Goal: Information Seeking & Learning: Learn about a topic

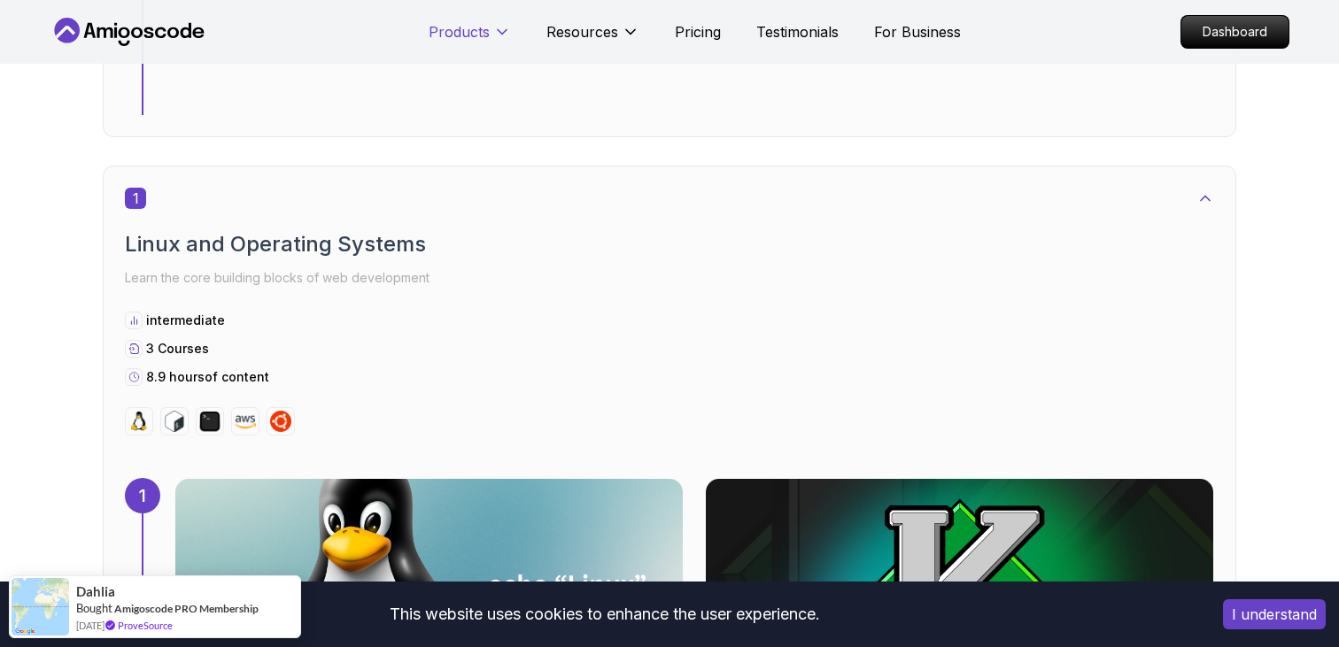
scroll to position [828, 0]
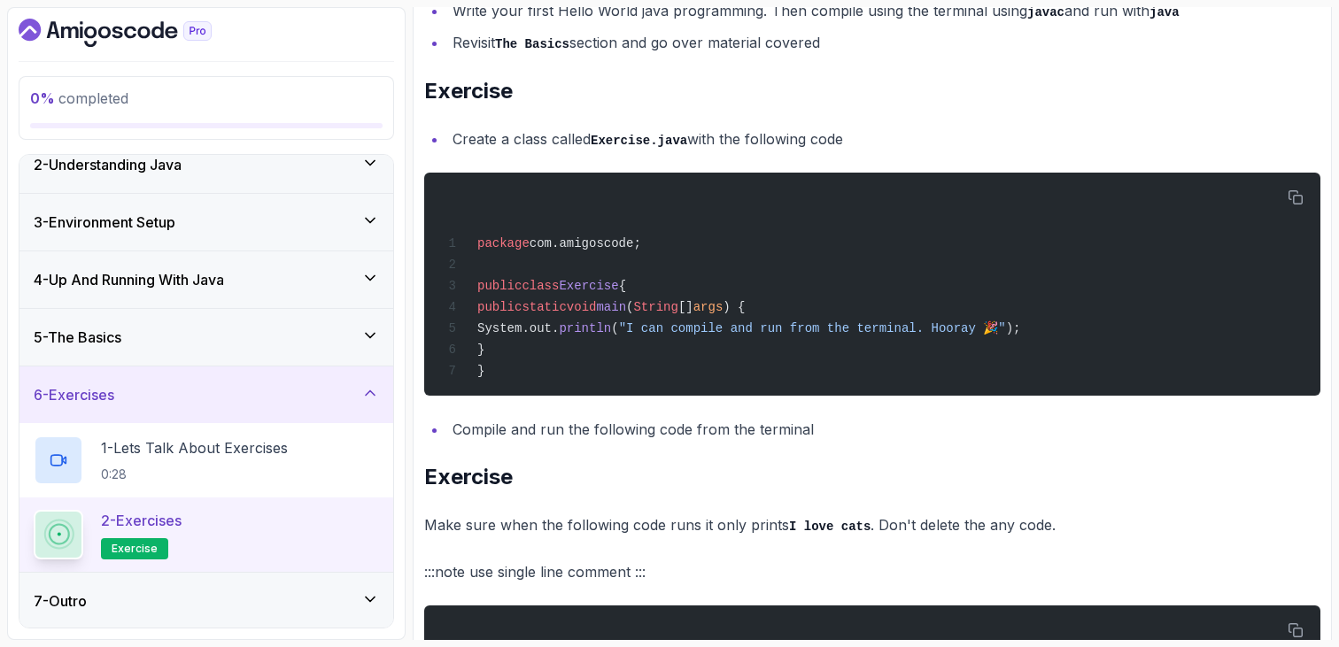
scroll to position [78, 0]
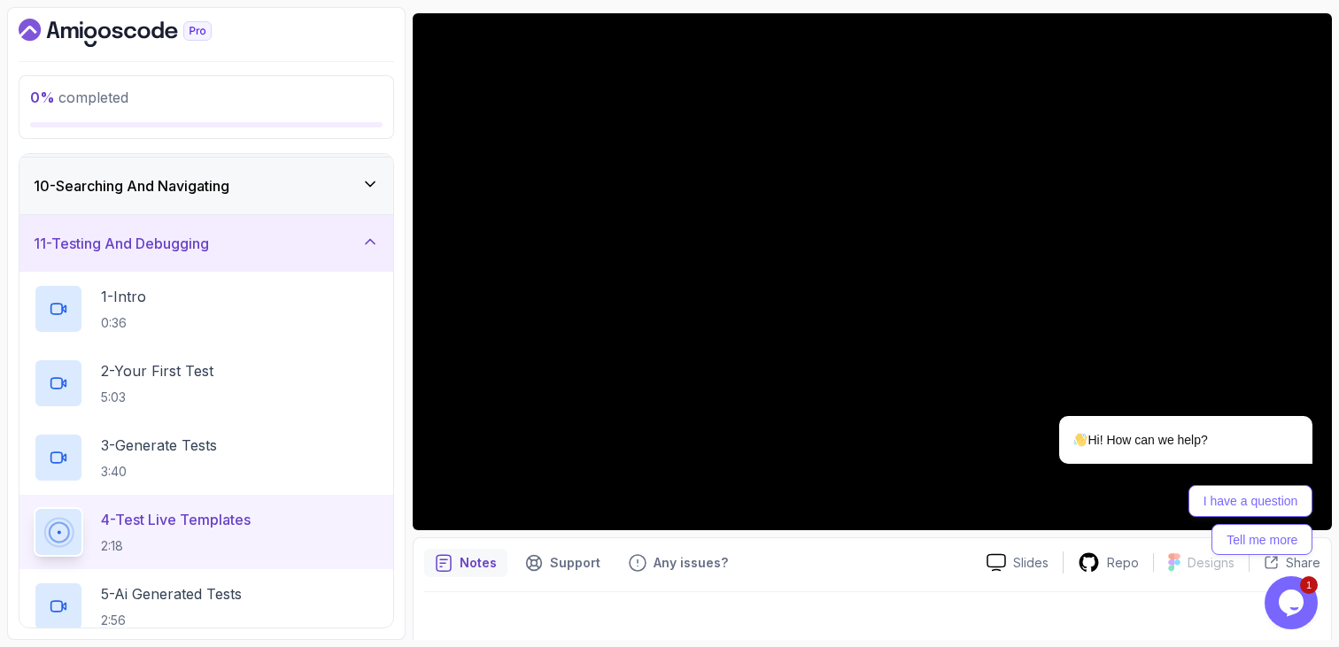
scroll to position [852, 0]
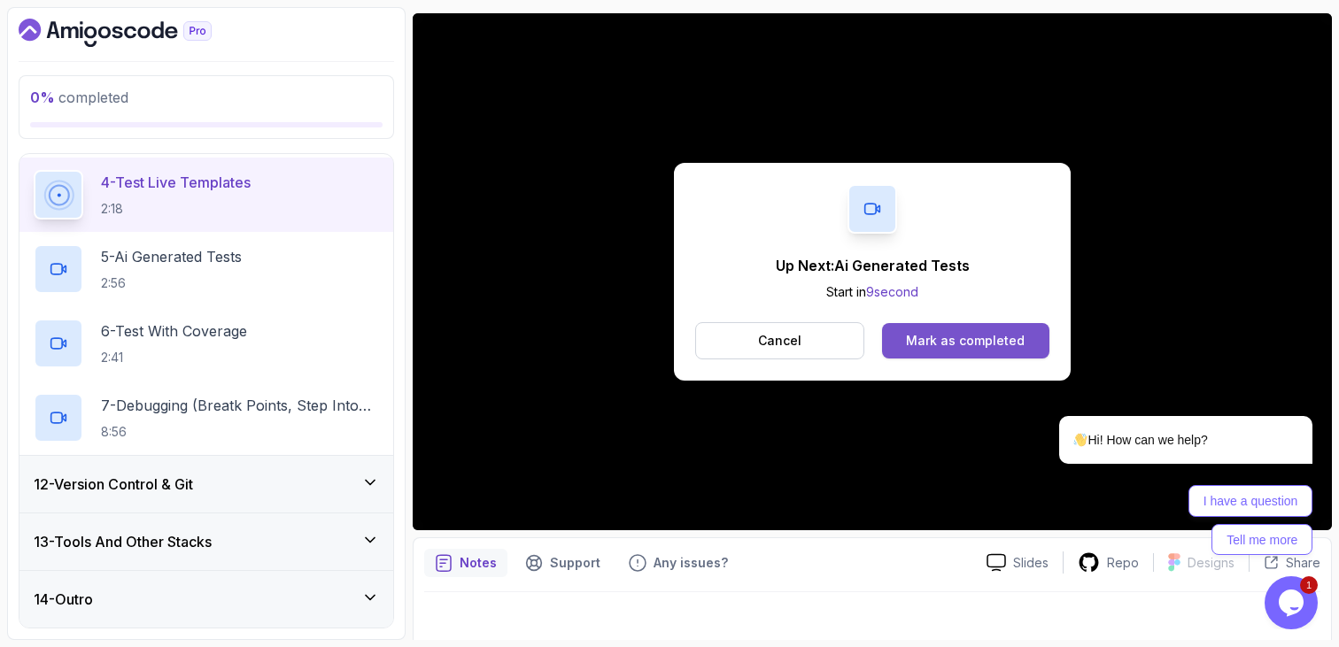
click at [963, 343] on div "Mark as completed" at bounding box center [965, 341] width 119 height 18
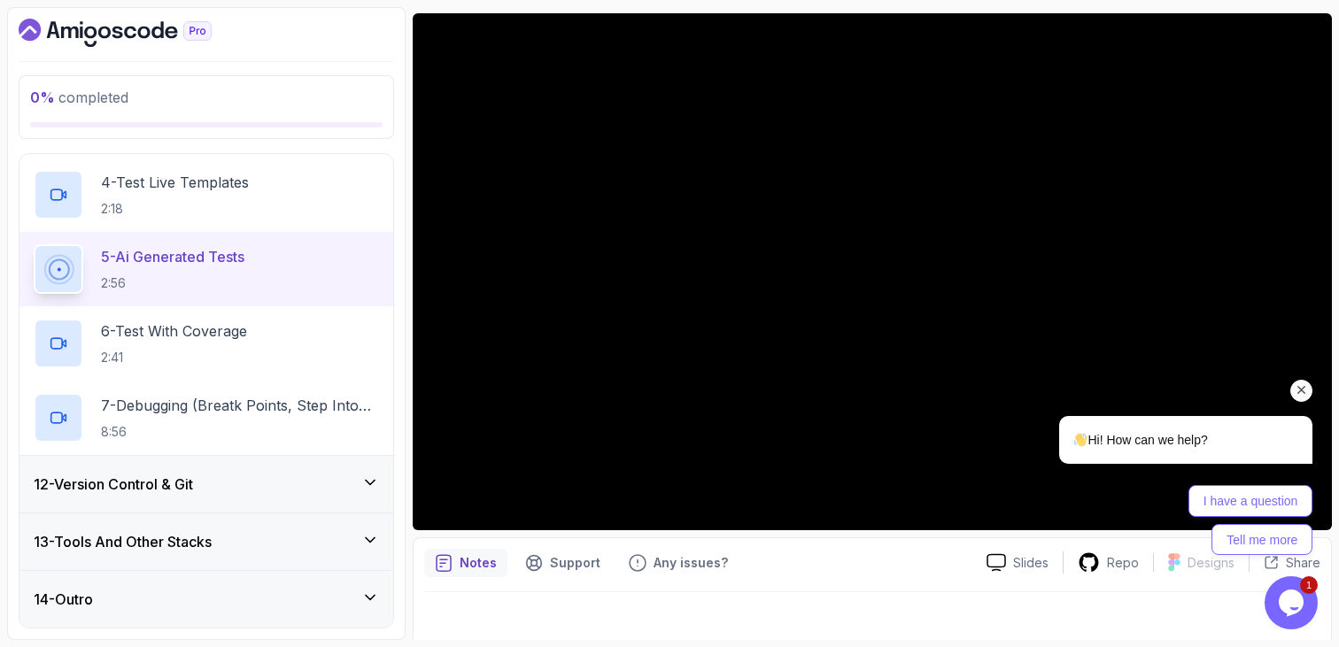
click at [1096, 446] on div "Hi! How can we help?" at bounding box center [1140, 440] width 134 height 20
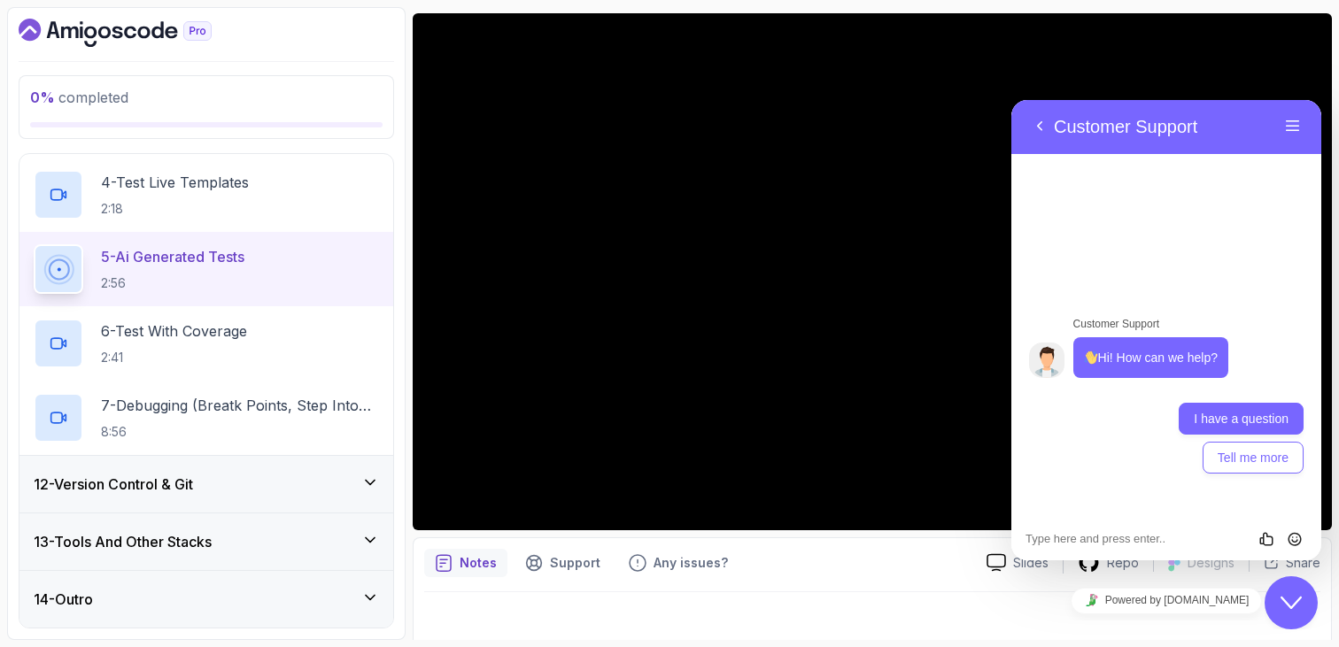
click at [1213, 423] on button "I have a question" at bounding box center [1241, 419] width 125 height 32
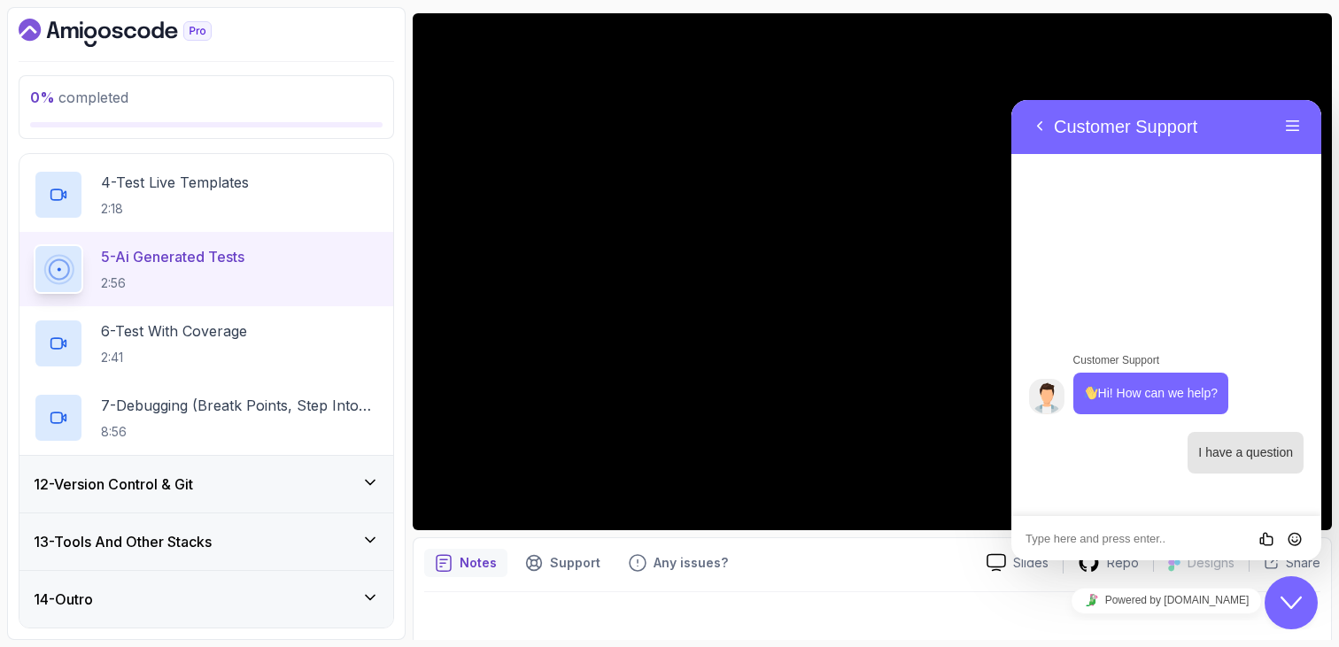
click at [1011, 100] on textarea at bounding box center [1011, 100] width 0 height 0
click at [1039, 120] on button "Back" at bounding box center [1040, 126] width 28 height 27
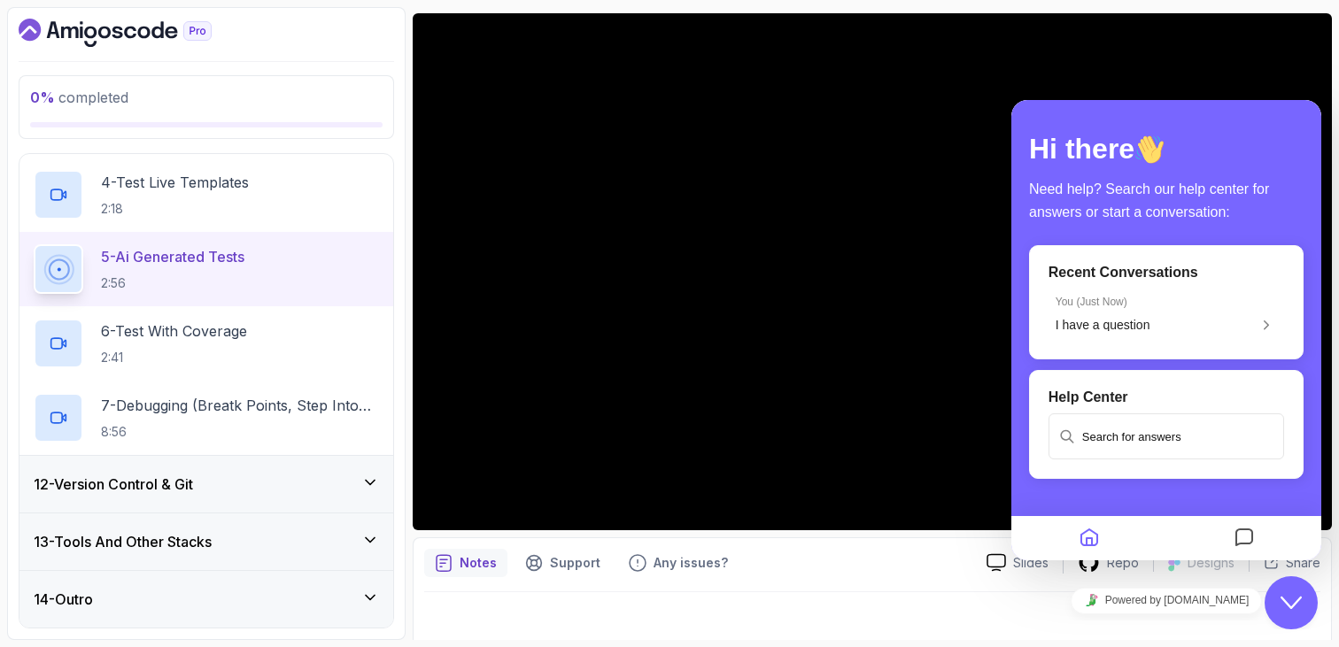
scroll to position [44, 0]
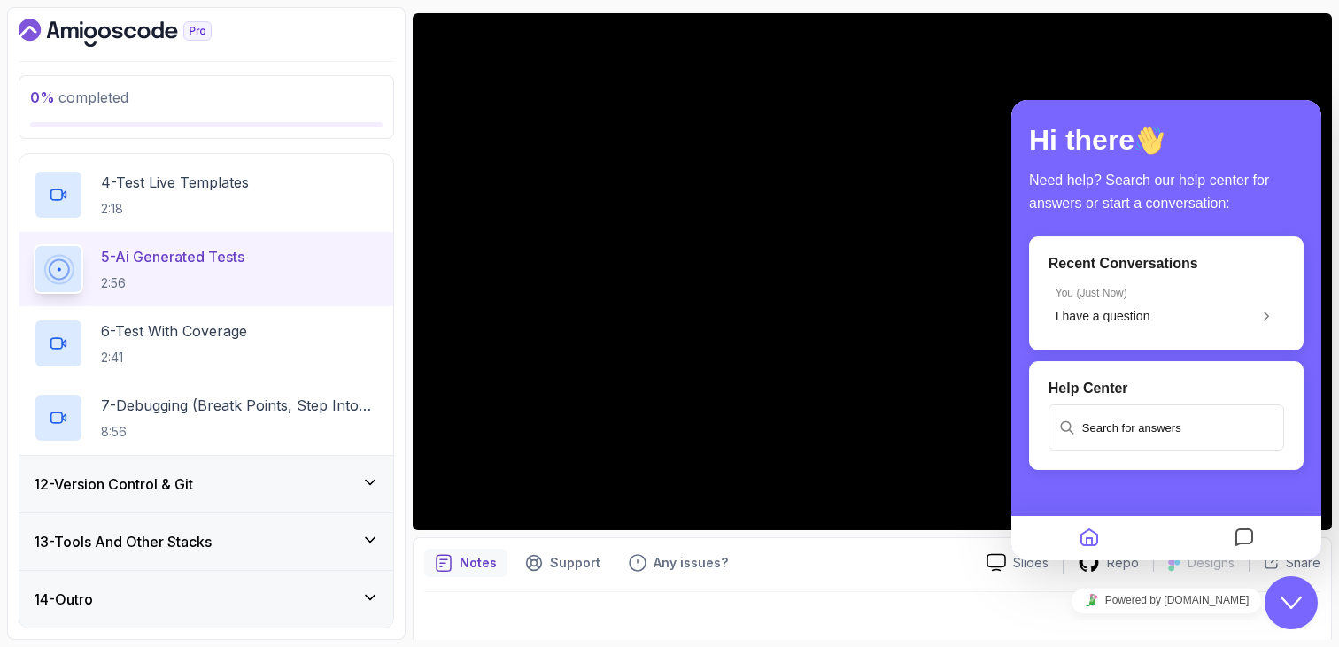
click at [1297, 624] on button "Close Chat This icon closes the chat window." at bounding box center [1291, 603] width 53 height 53
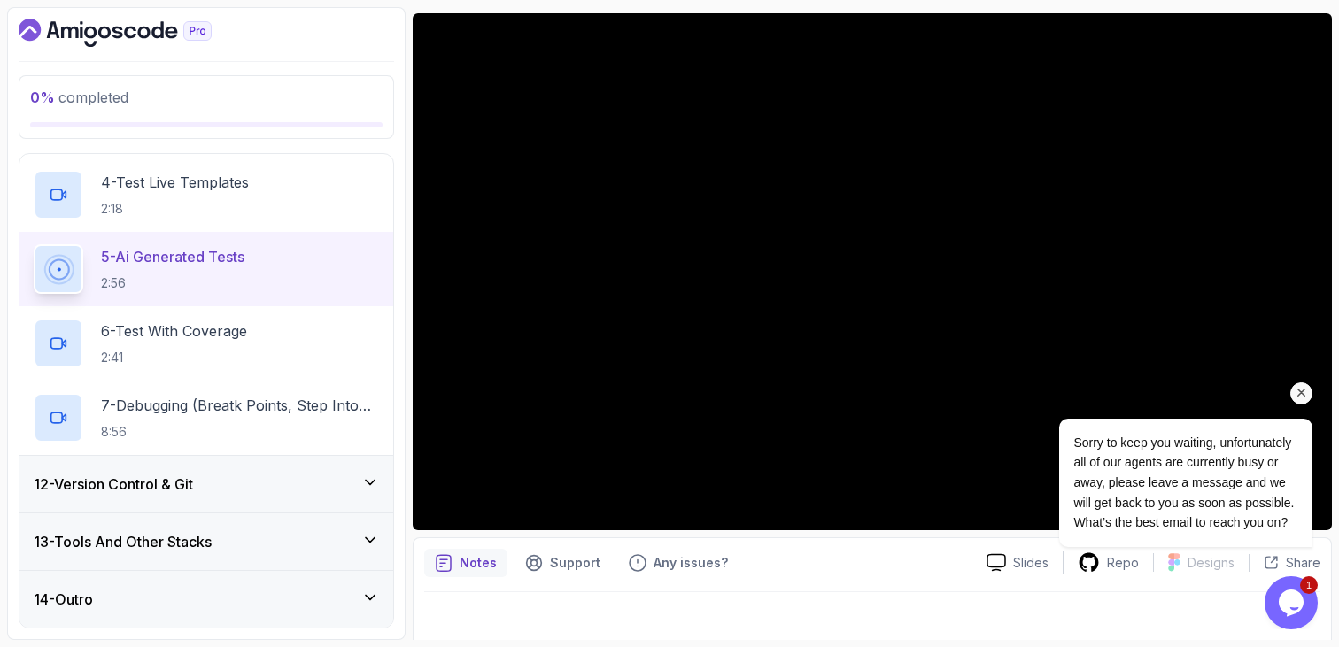
click at [1259, 458] on span "Sorry to keep you waiting, unfortunately all of our agents are currently busy o…" at bounding box center [1183, 483] width 221 height 95
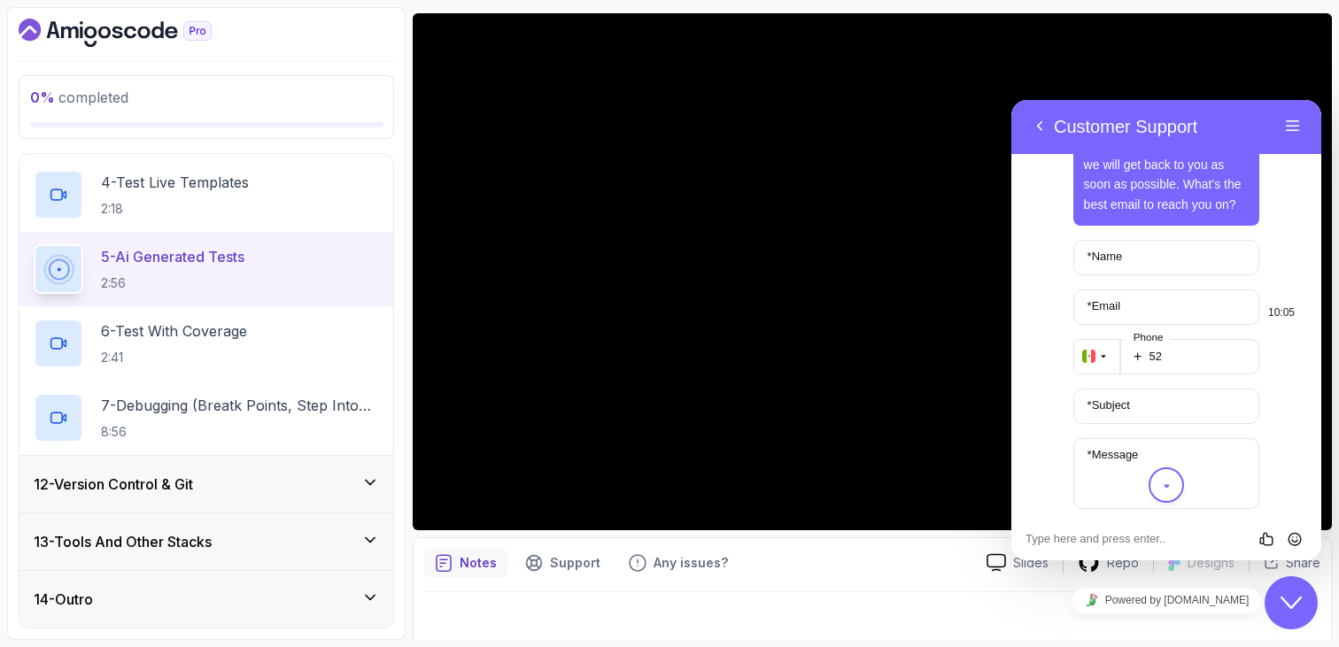
scroll to position [330, 0]
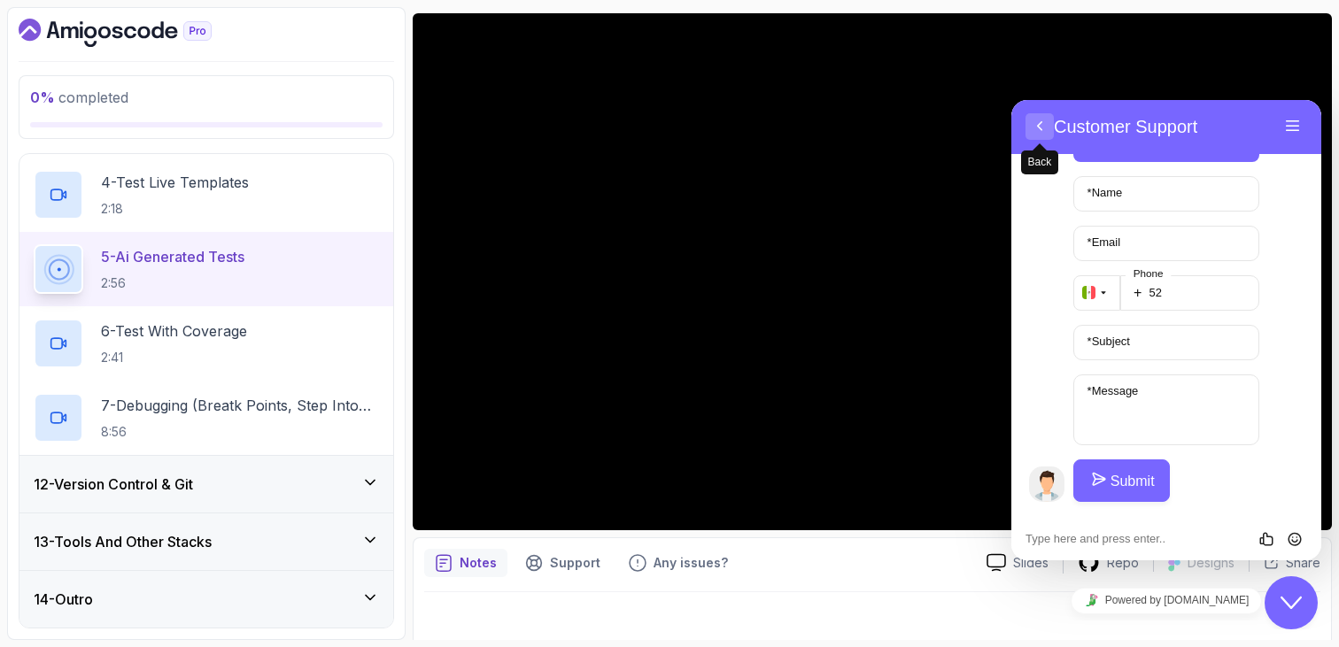
click at [1044, 128] on button "Back" at bounding box center [1040, 126] width 28 height 27
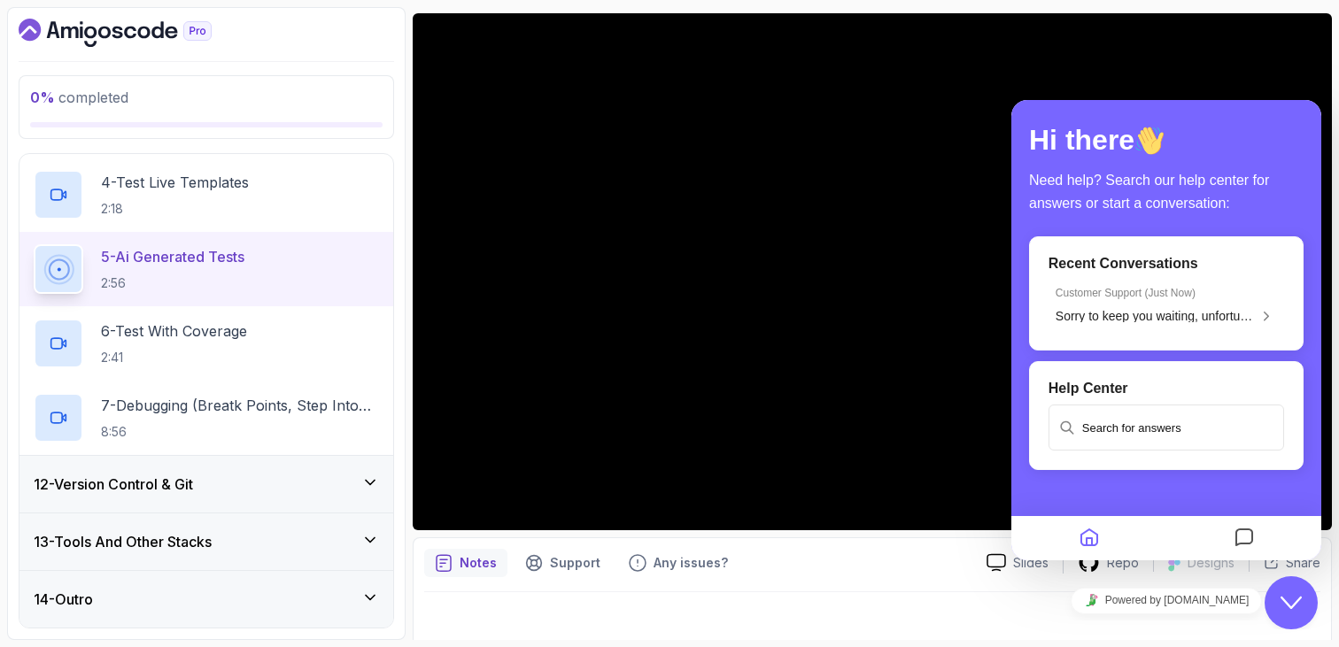
click at [1295, 592] on button "Close Chat This icon closes the chat window." at bounding box center [1291, 603] width 53 height 53
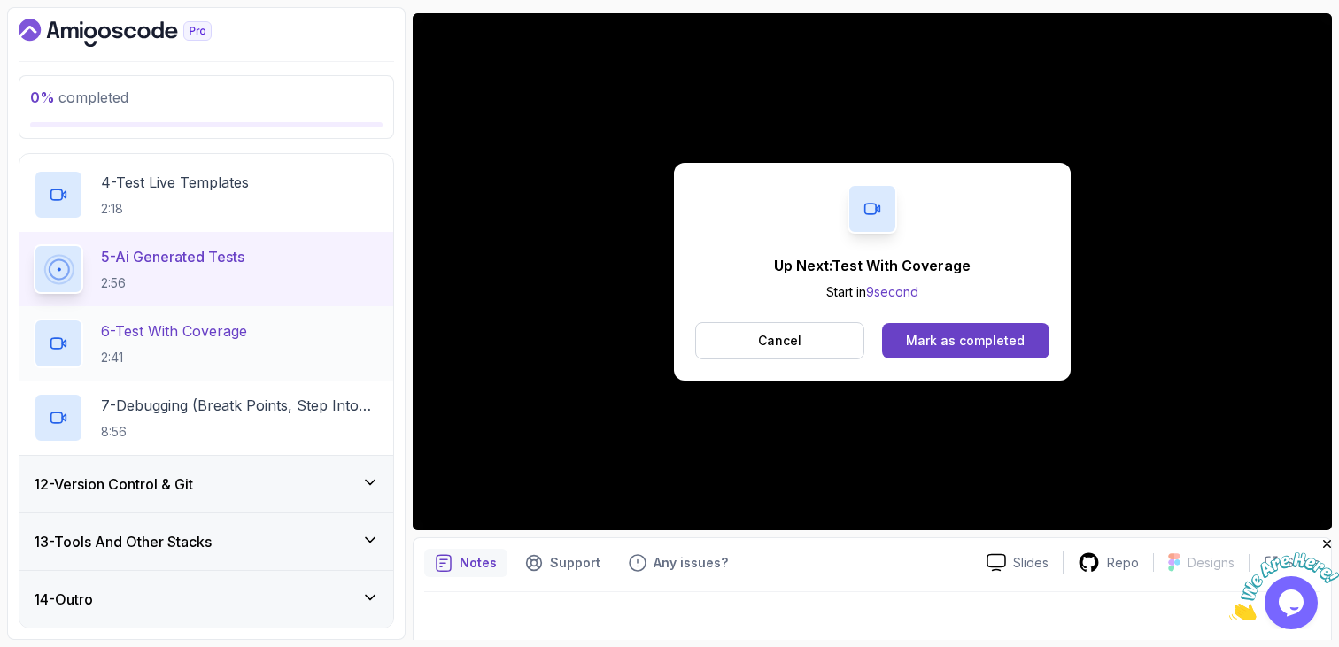
click at [301, 369] on div "6 - Test With Coverage 2:41" at bounding box center [206, 343] width 374 height 74
click at [284, 345] on div "6 - Test With Coverage 2:41" at bounding box center [206, 344] width 345 height 50
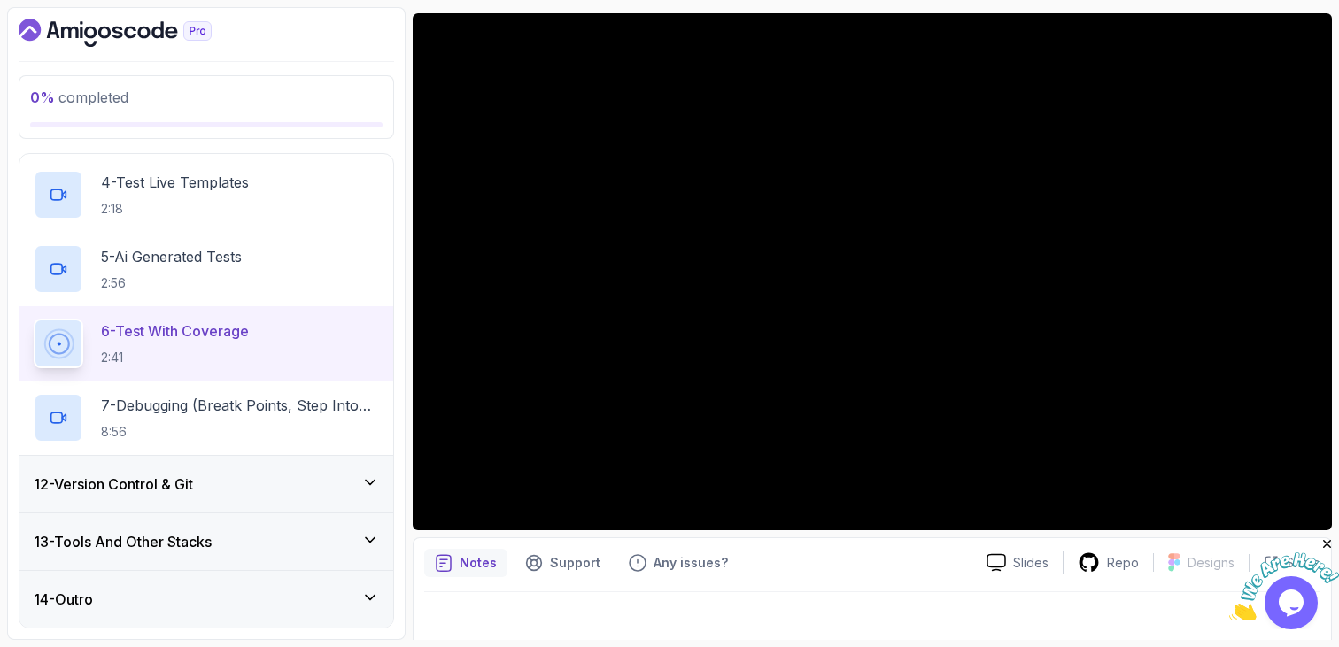
click at [294, 490] on div "12 - Version Control & Git" at bounding box center [206, 484] width 345 height 21
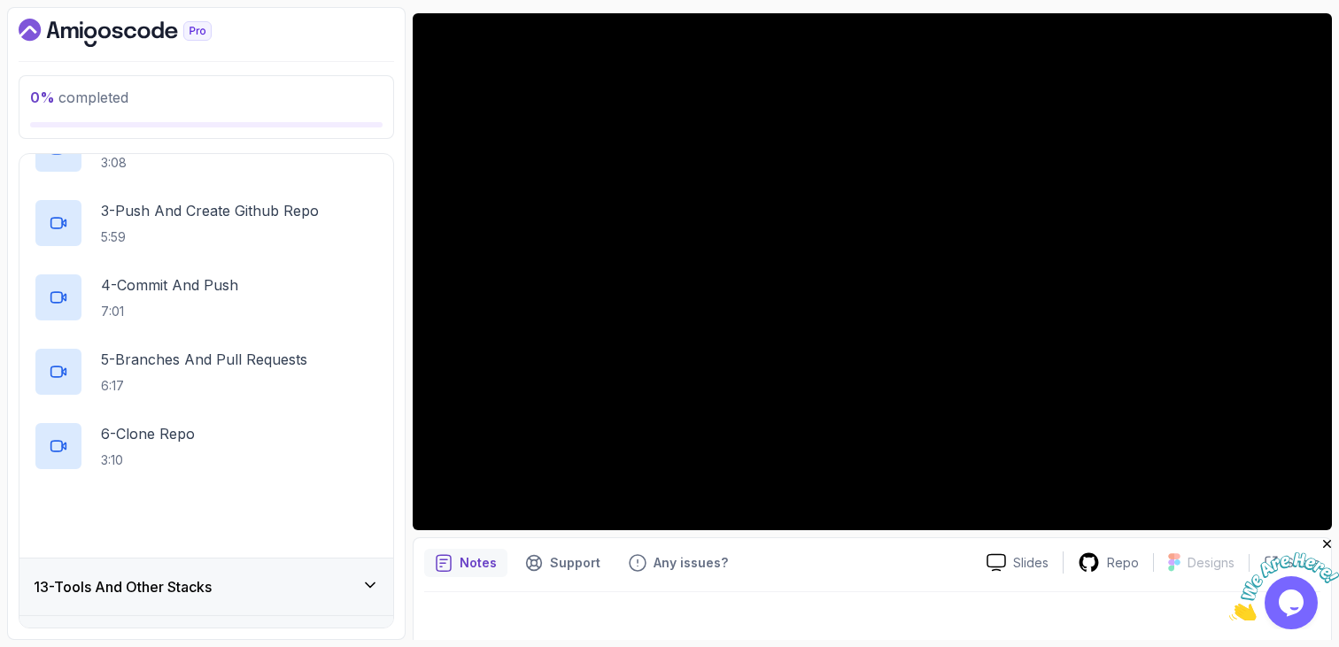
scroll to position [852, 0]
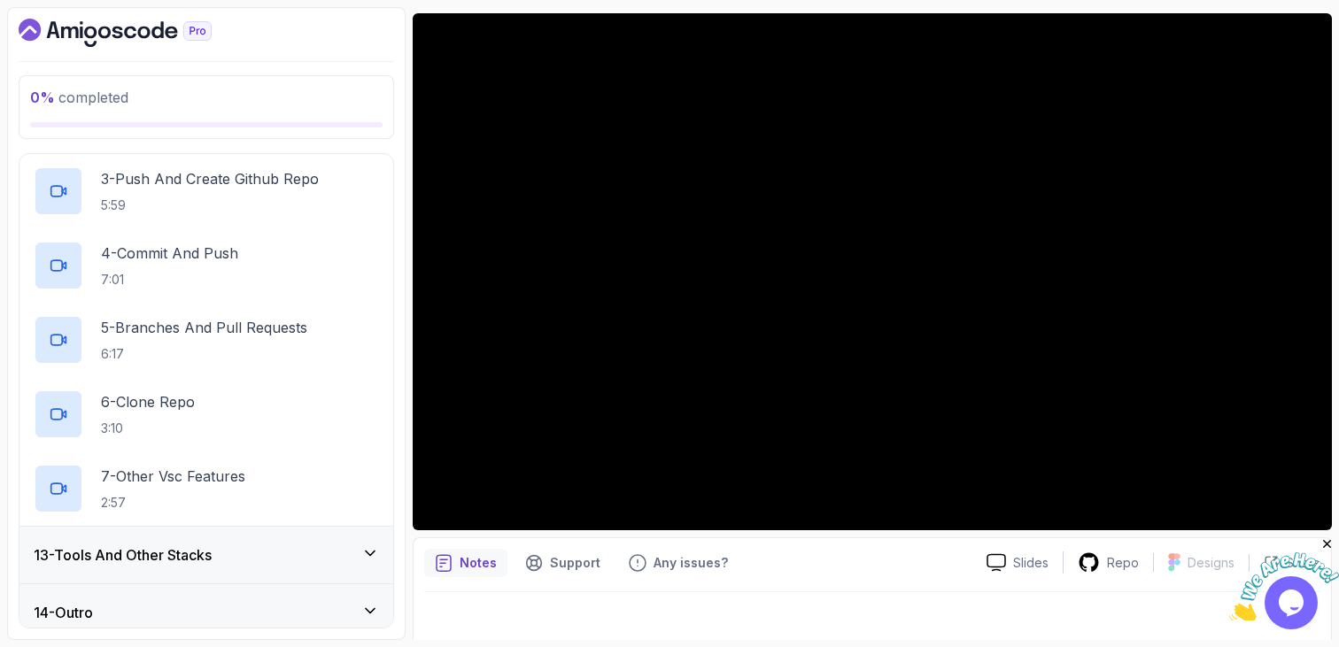
click at [288, 558] on div "13 - Tools And Other Stacks" at bounding box center [206, 555] width 345 height 21
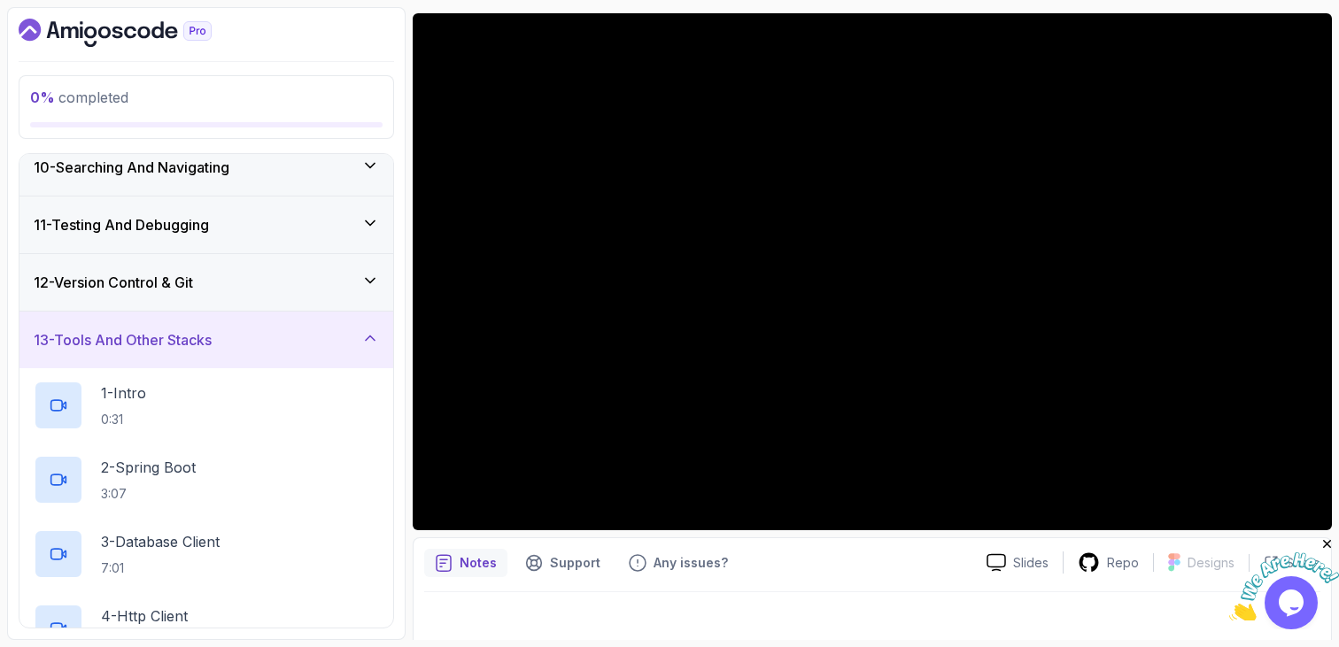
scroll to position [510, 0]
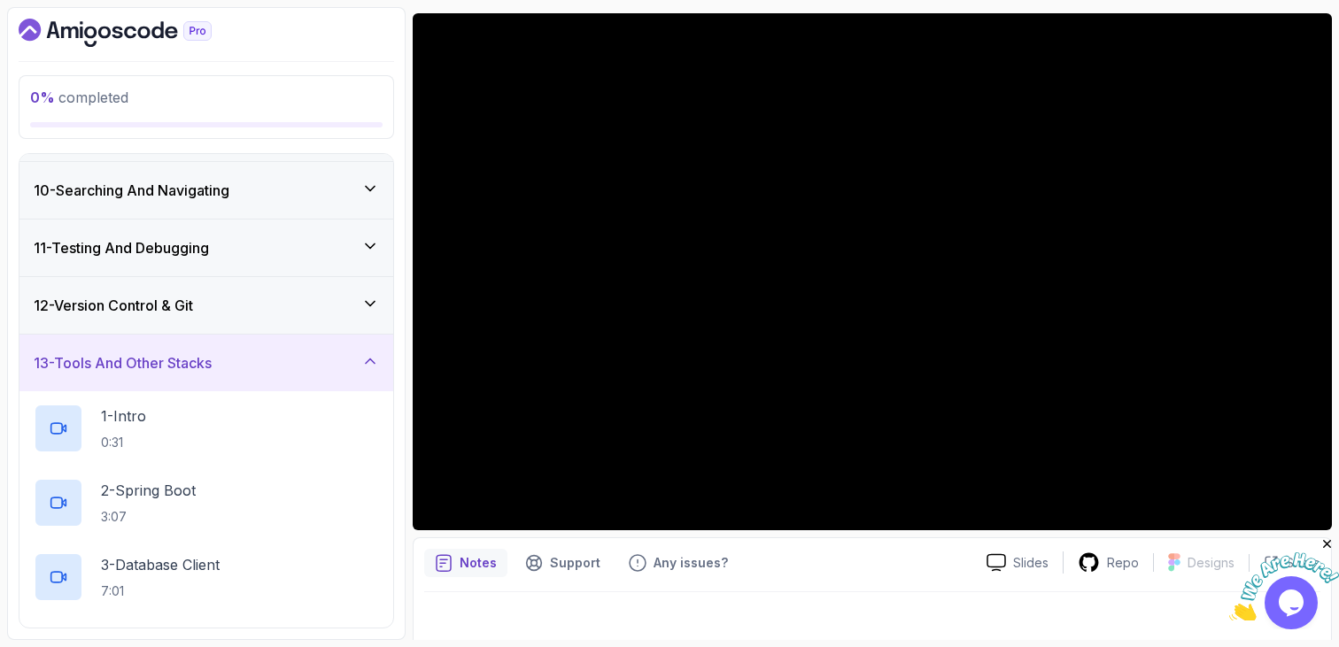
click at [177, 266] on div "11 - Testing And Debugging" at bounding box center [206, 248] width 374 height 57
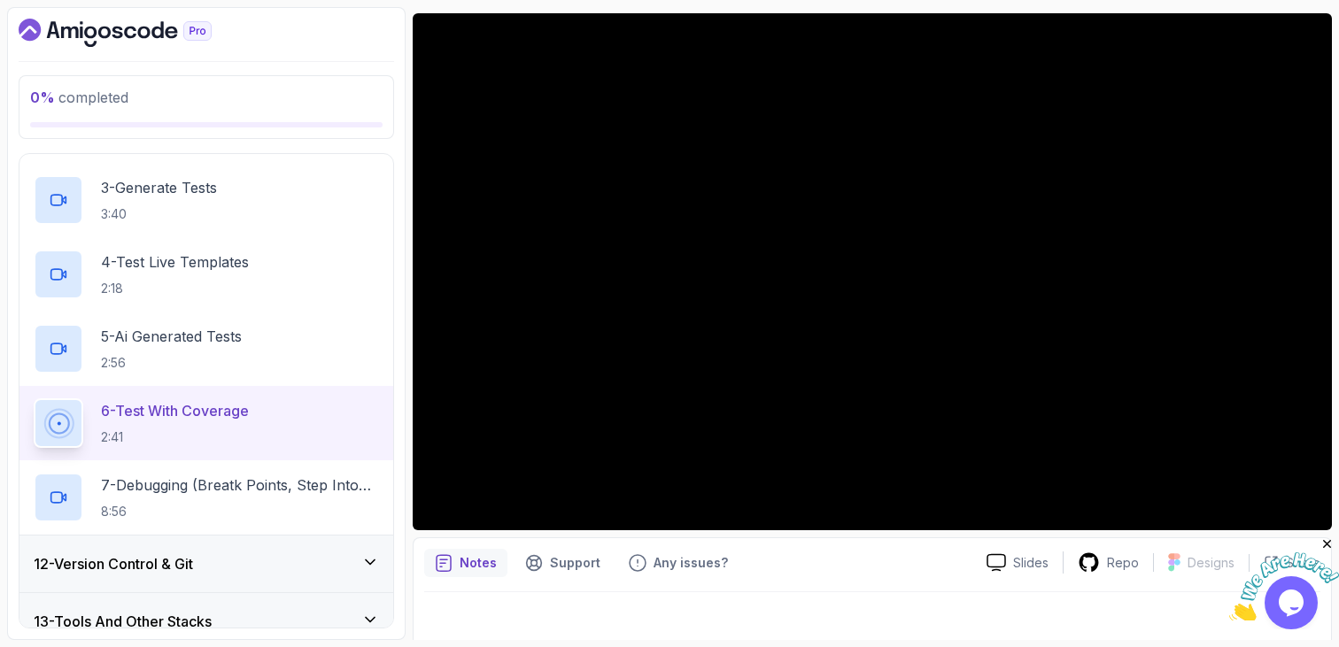
scroll to position [852, 0]
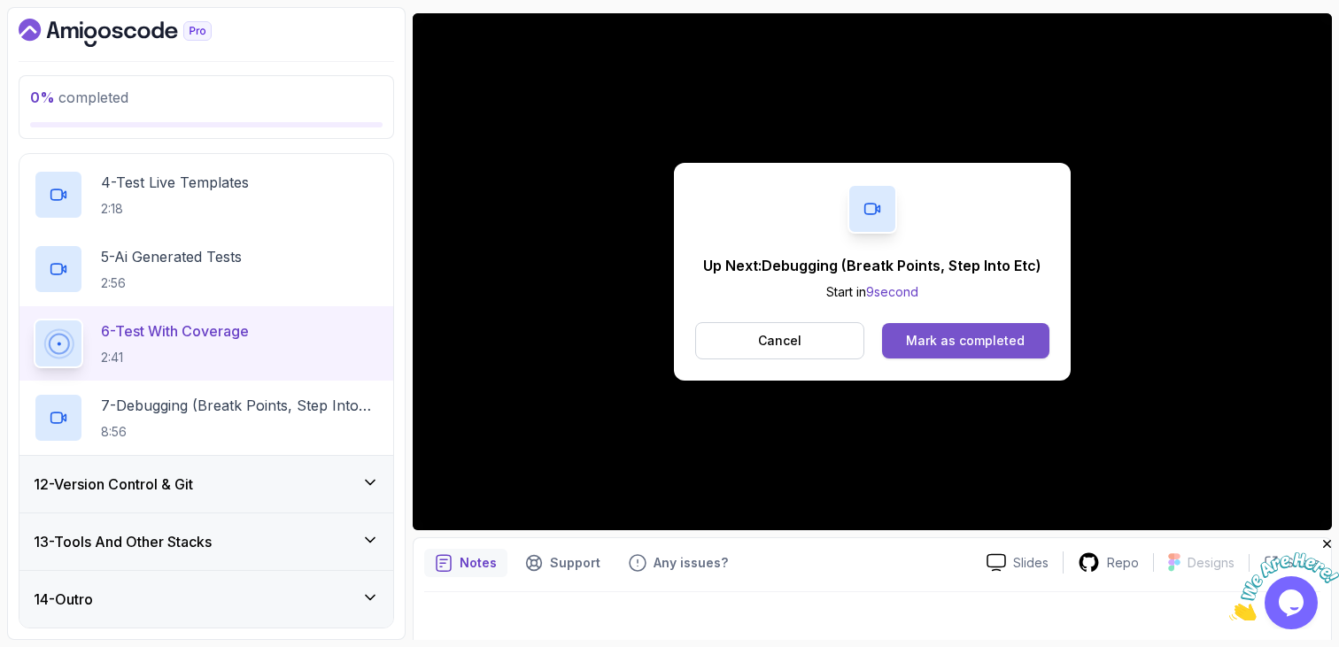
click at [914, 353] on button "Mark as completed" at bounding box center [965, 340] width 167 height 35
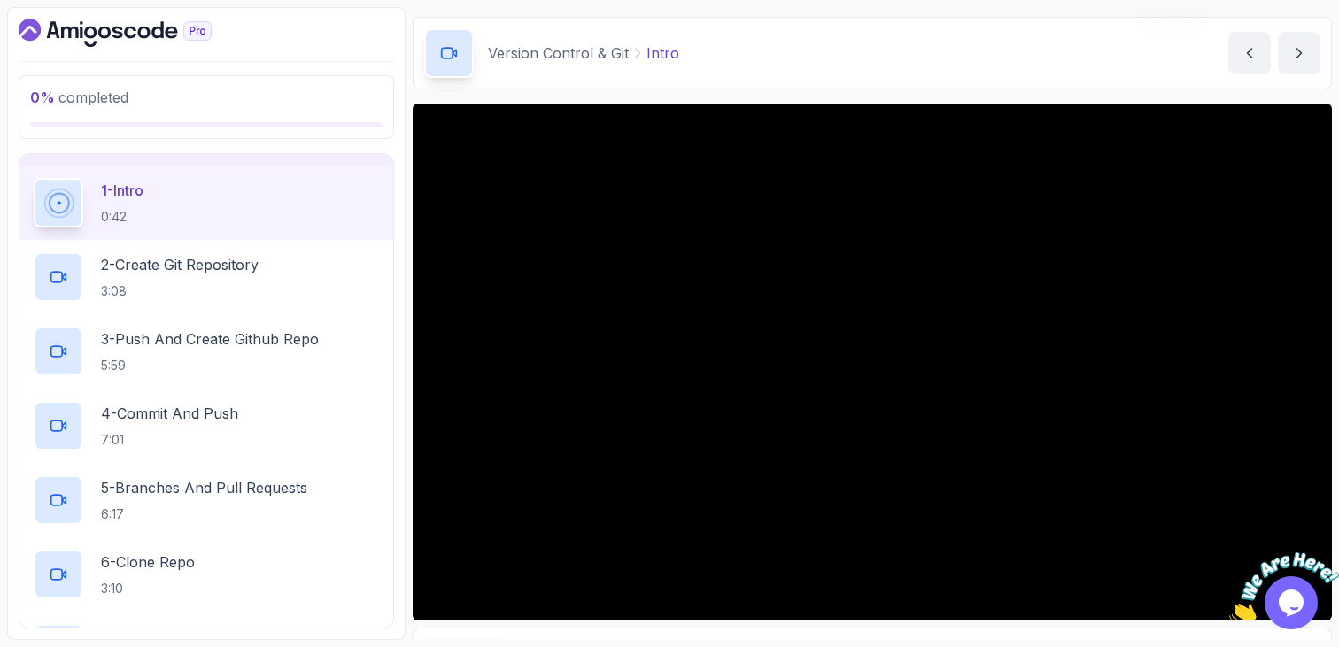
scroll to position [55, 0]
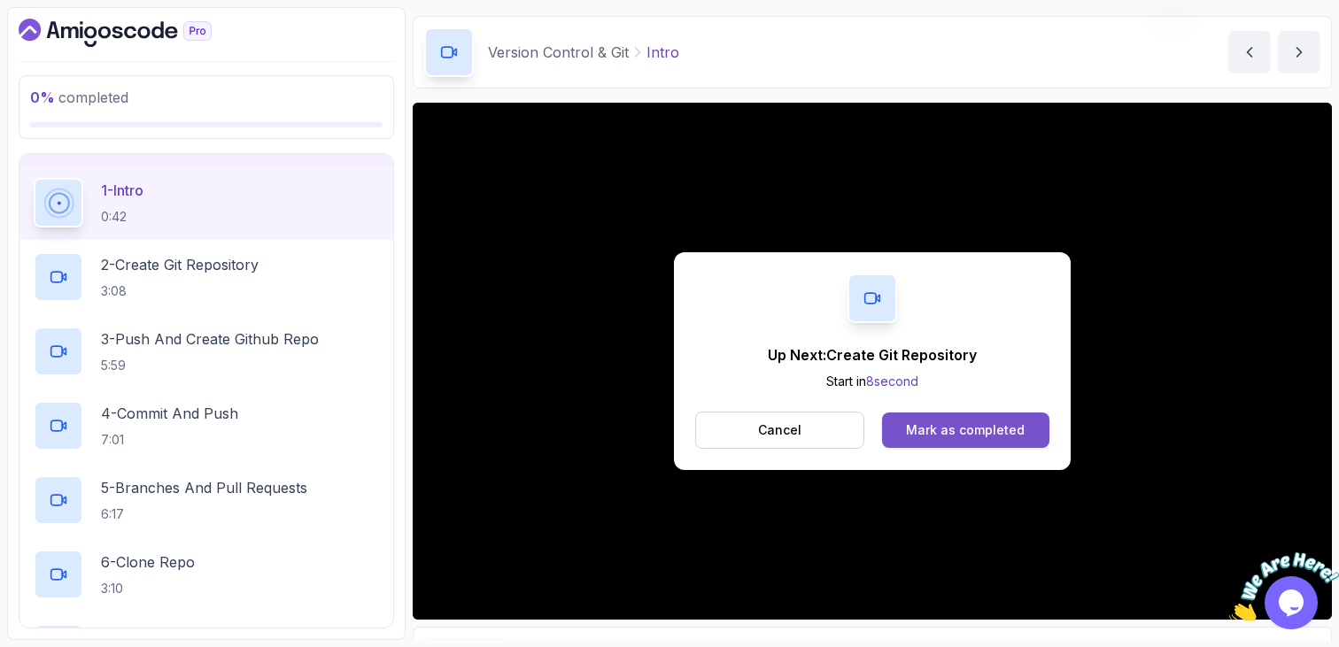
click at [980, 435] on div "Mark as completed" at bounding box center [965, 431] width 119 height 18
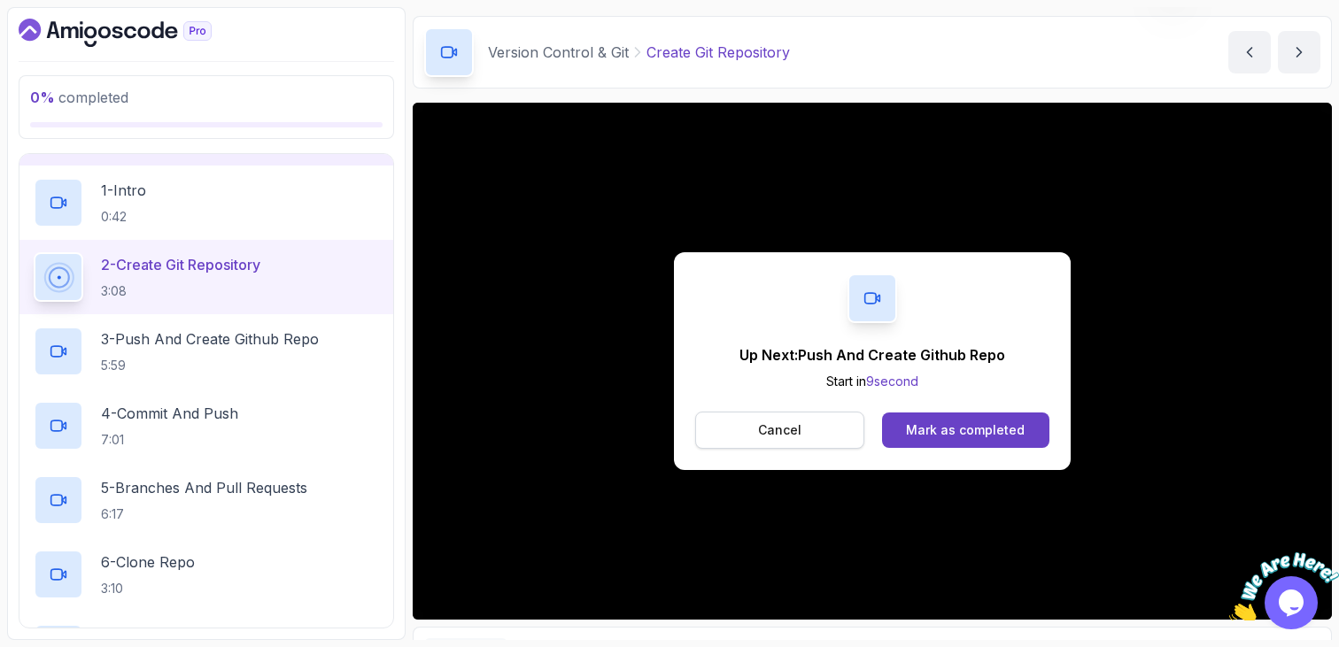
click at [822, 434] on button "Cancel" at bounding box center [779, 430] width 169 height 37
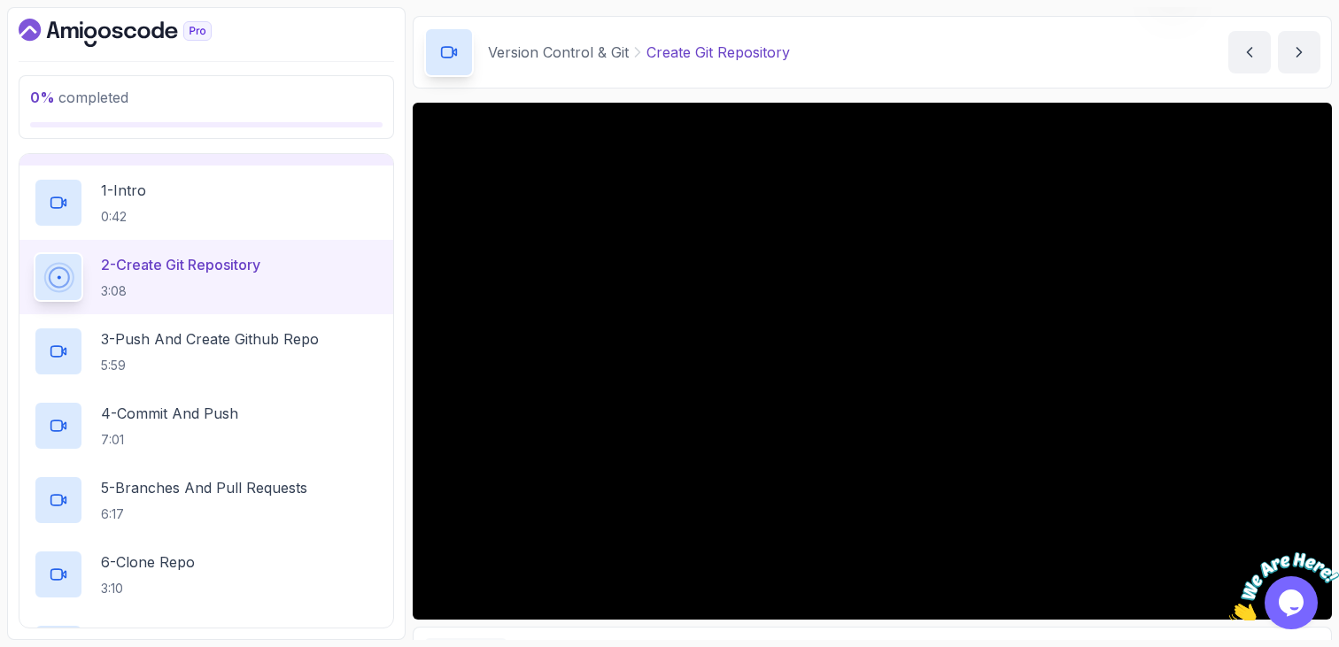
click at [265, 307] on div "2 - Create Git Repository 3:08" at bounding box center [206, 277] width 374 height 74
click at [267, 339] on p "3 - Push And Create Github Repo" at bounding box center [210, 339] width 218 height 21
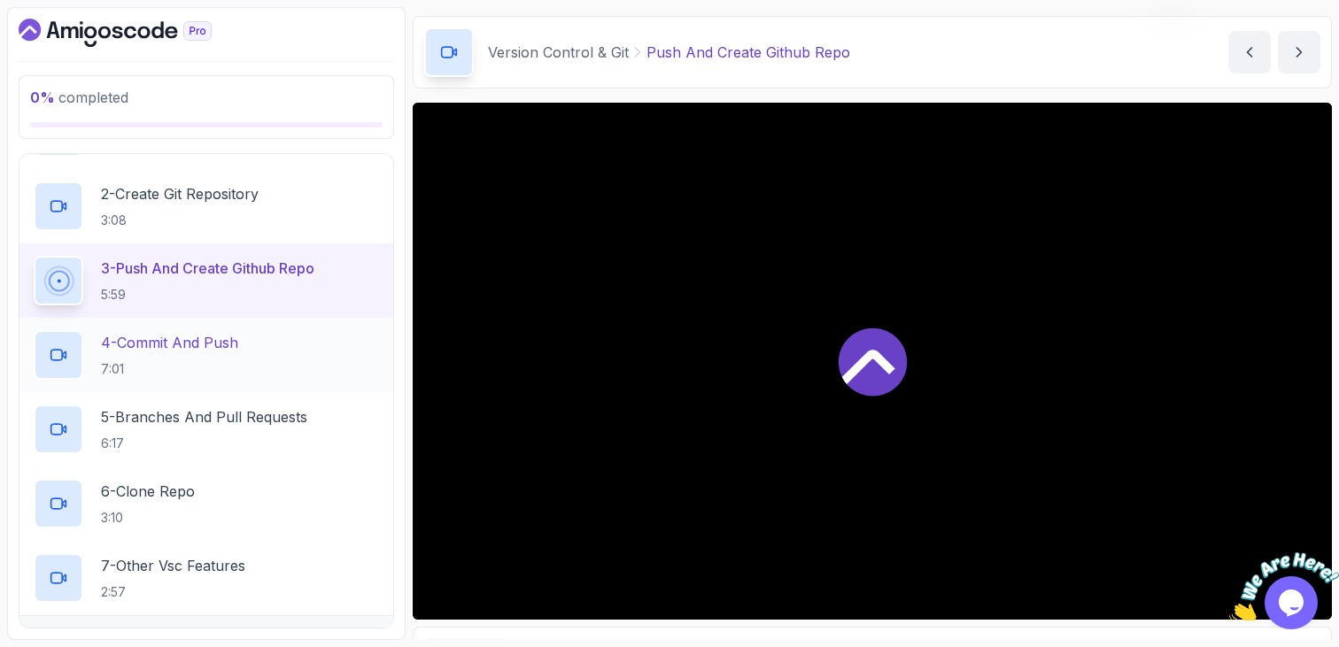
scroll to position [852, 0]
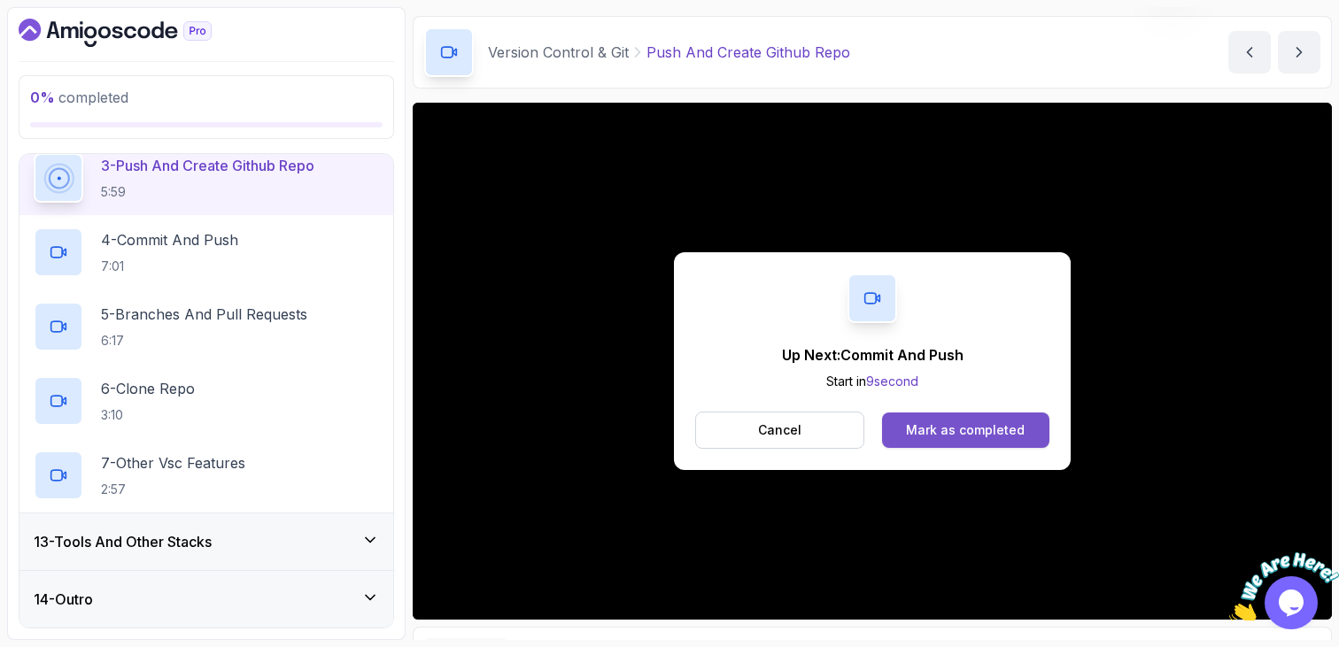
click at [936, 438] on button "Mark as completed" at bounding box center [965, 430] width 167 height 35
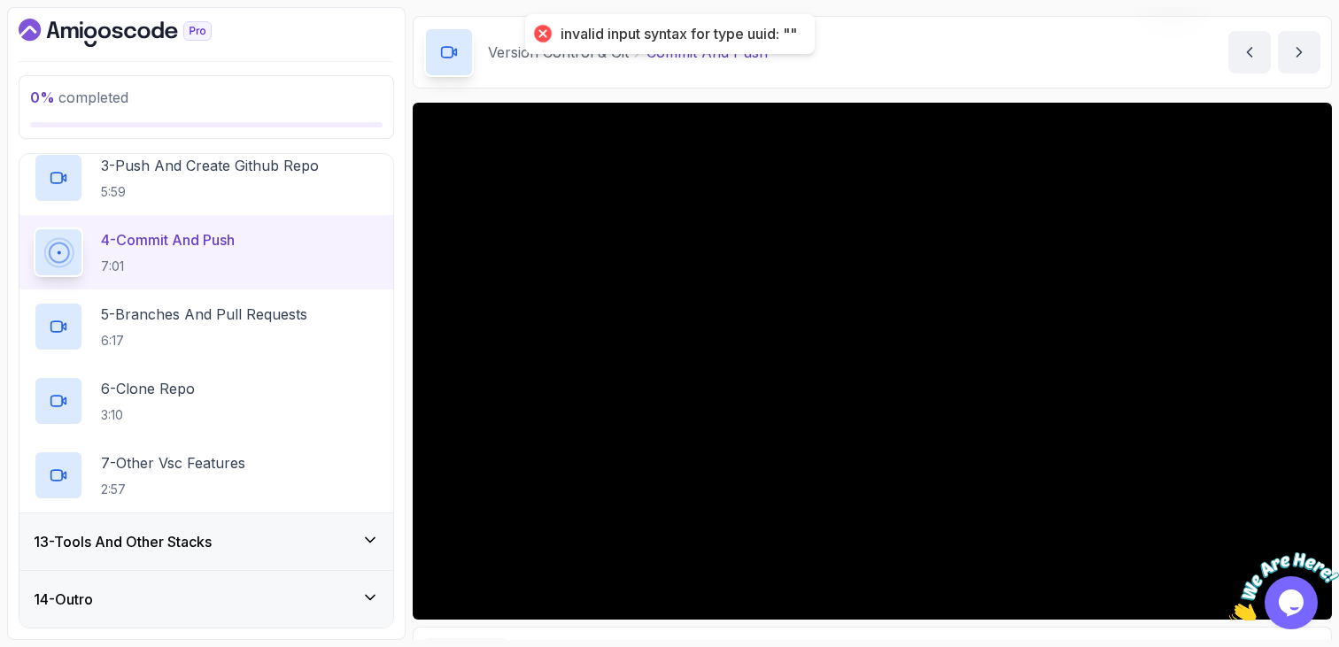
click at [249, 535] on div "13 - Tools And Other Stacks" at bounding box center [206, 541] width 345 height 21
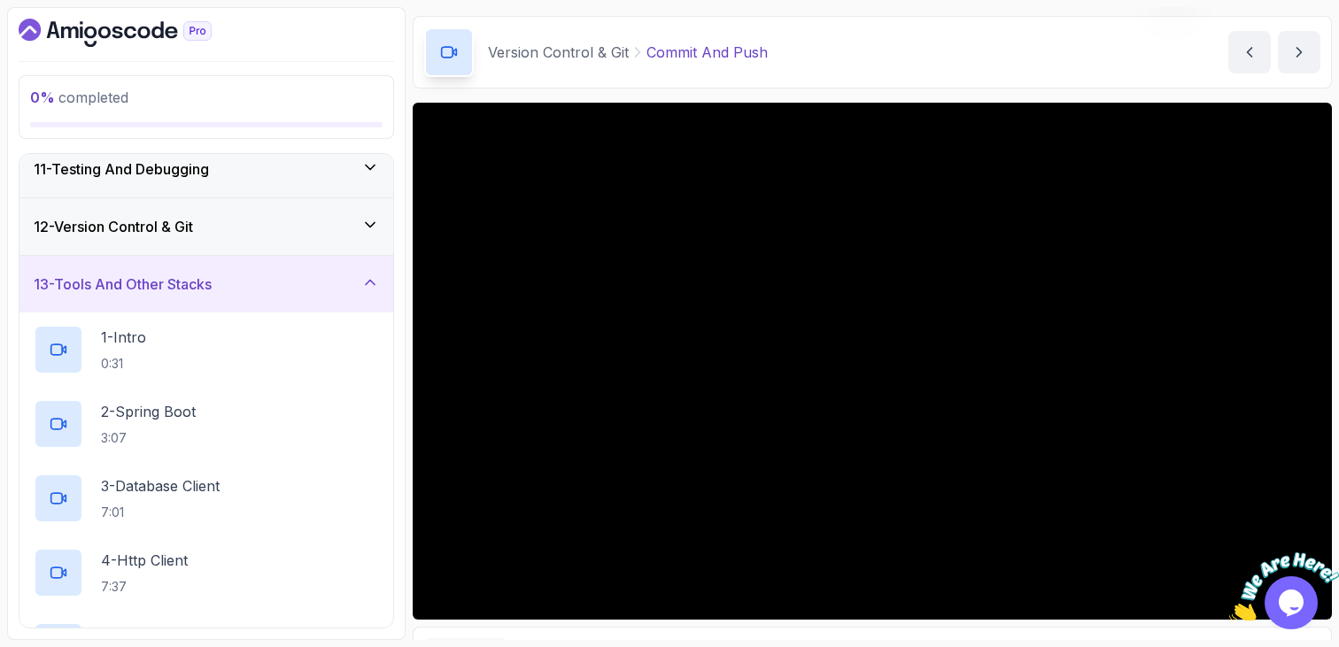
click at [299, 295] on div "13 - Tools And Other Stacks" at bounding box center [206, 284] width 374 height 57
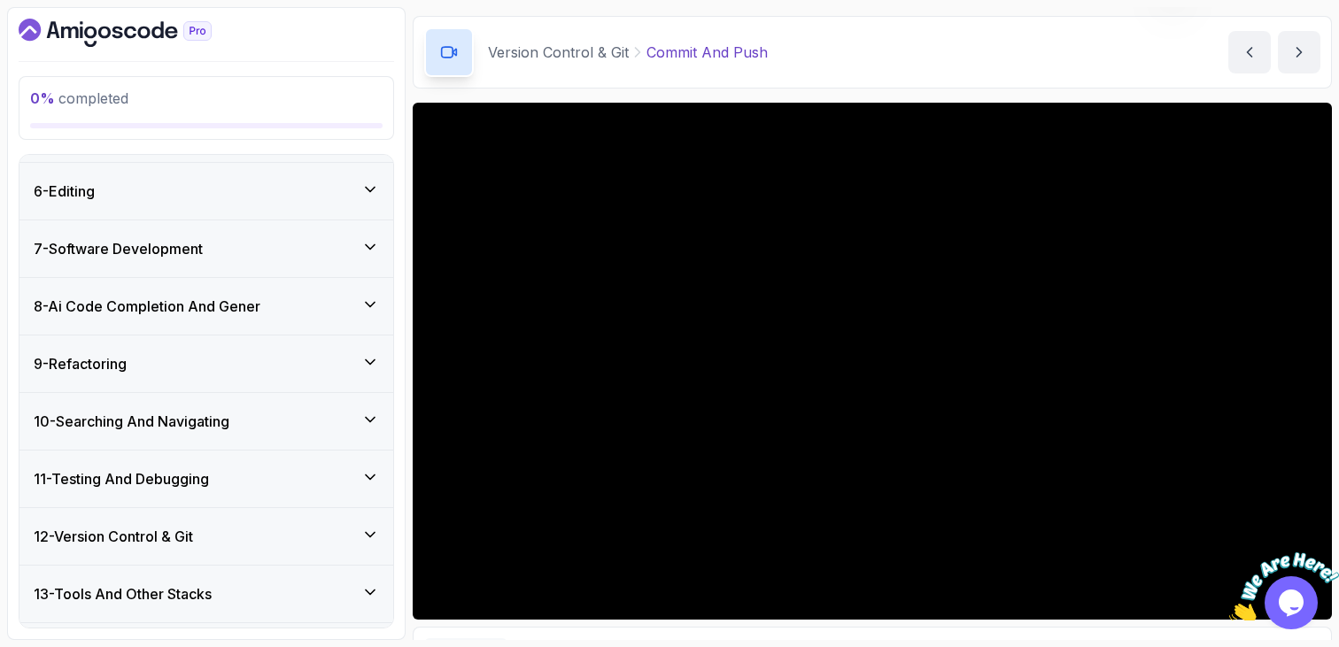
scroll to position [331, 0]
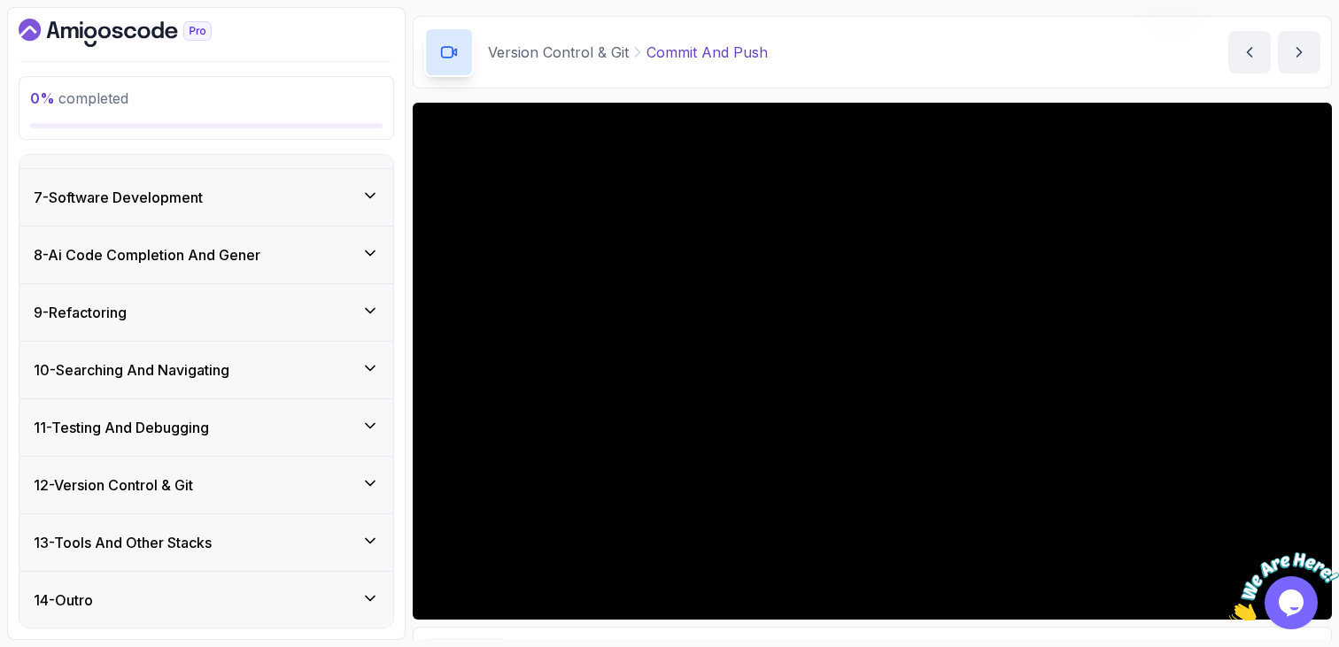
click at [203, 492] on div "12 - Version Control & Git" at bounding box center [206, 485] width 345 height 21
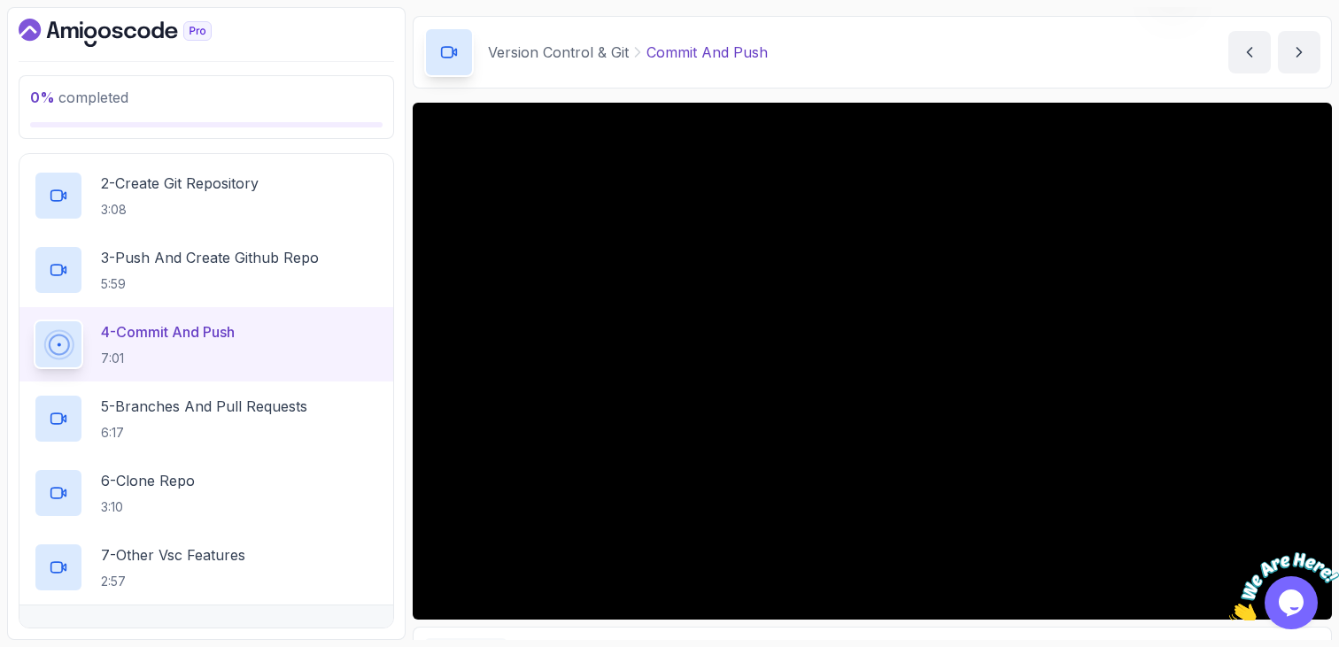
scroll to position [756, 0]
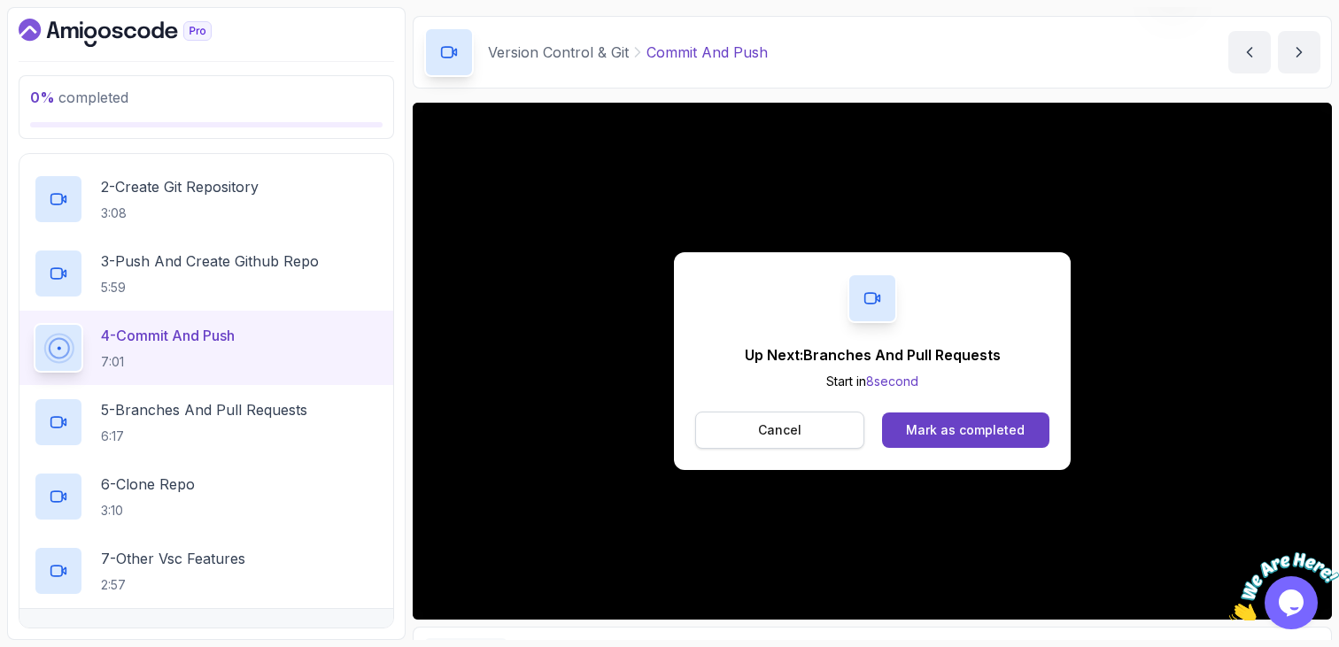
click at [797, 439] on button "Cancel" at bounding box center [779, 430] width 169 height 37
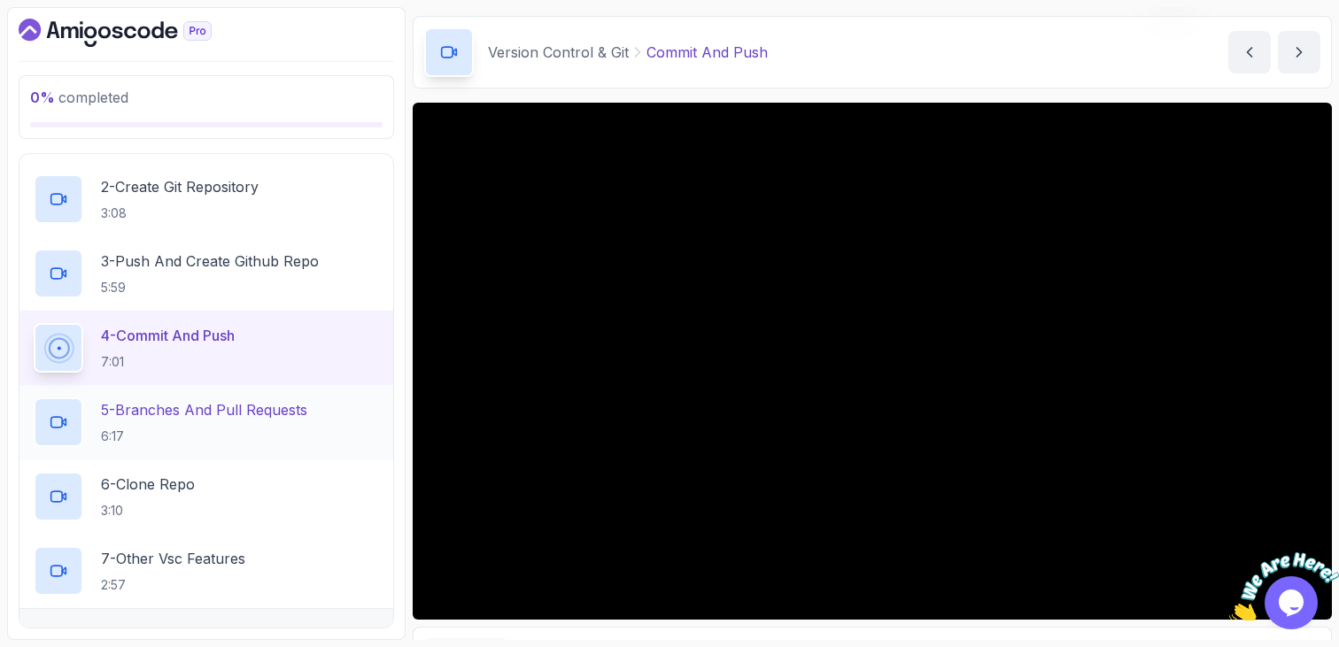
click at [184, 430] on p "6:17" at bounding box center [204, 437] width 206 height 18
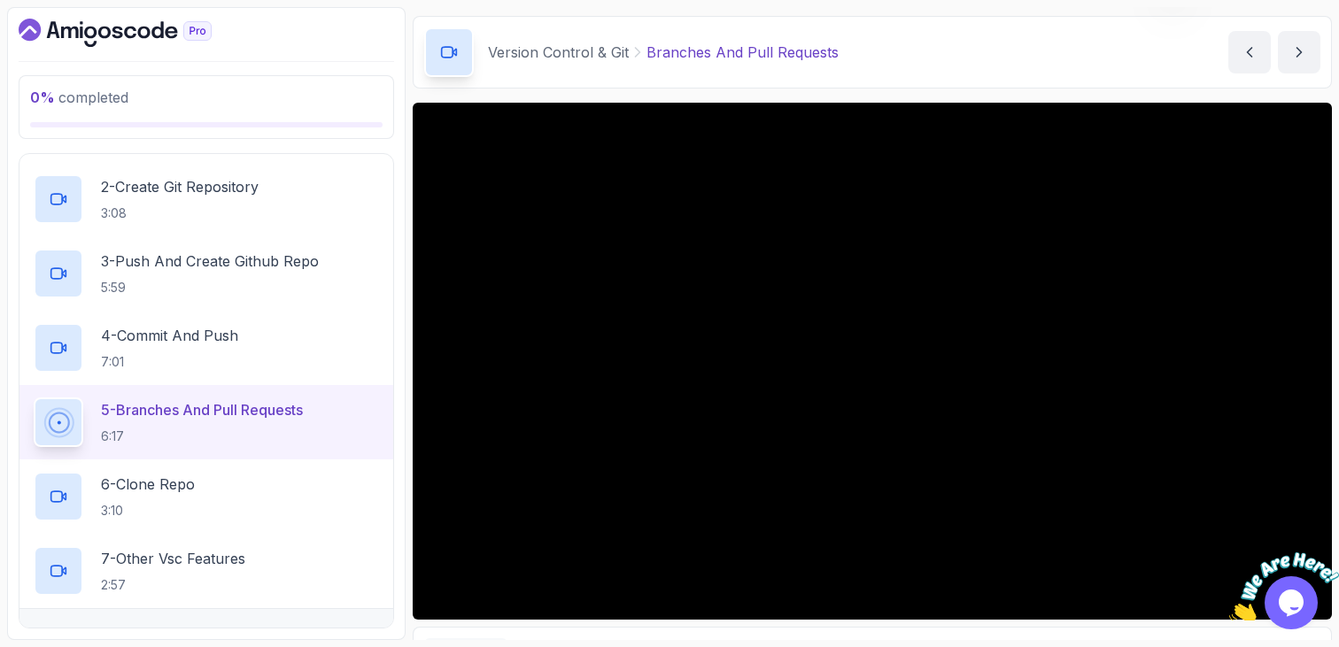
scroll to position [852, 0]
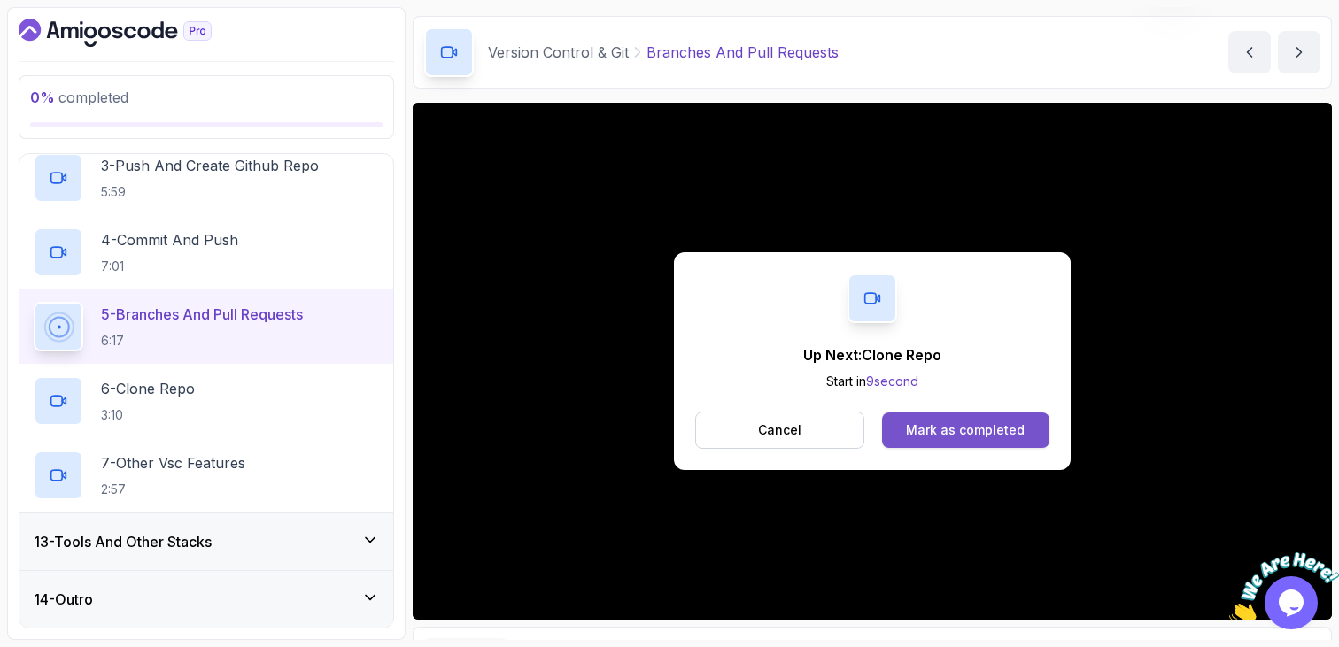
click at [971, 415] on button "Mark as completed" at bounding box center [965, 430] width 167 height 35
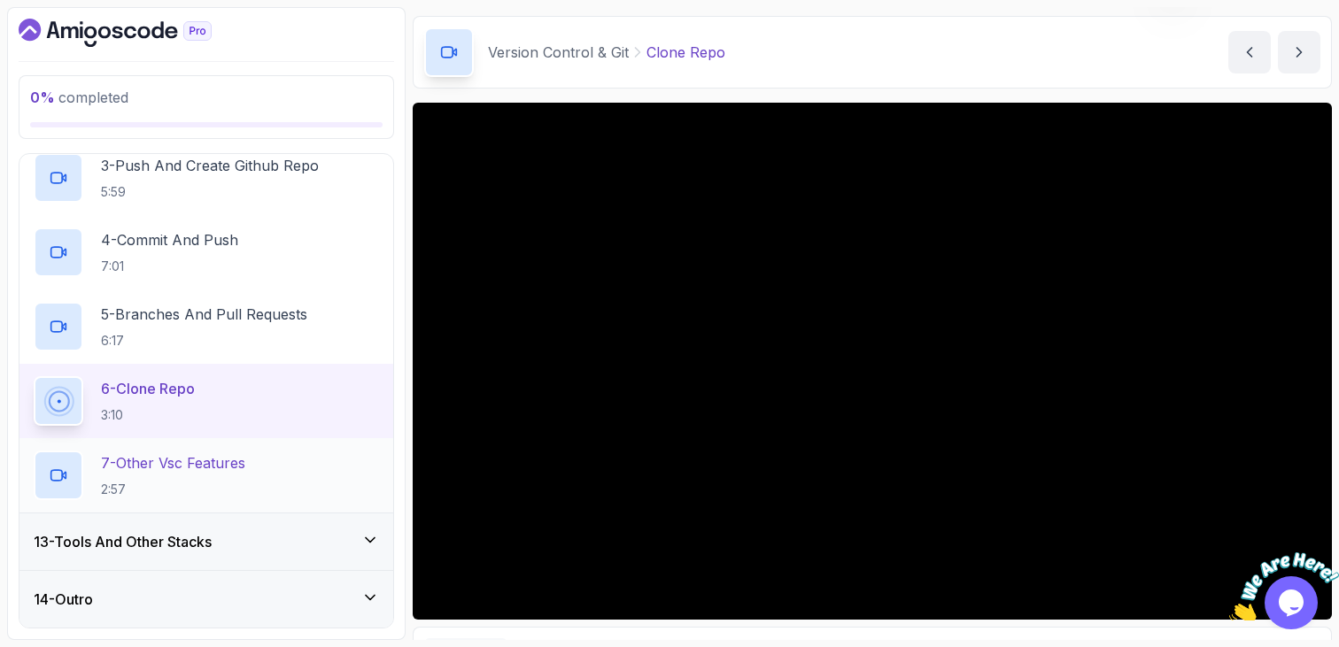
click at [197, 470] on p "7 - Other Vsc Features" at bounding box center [173, 463] width 144 height 21
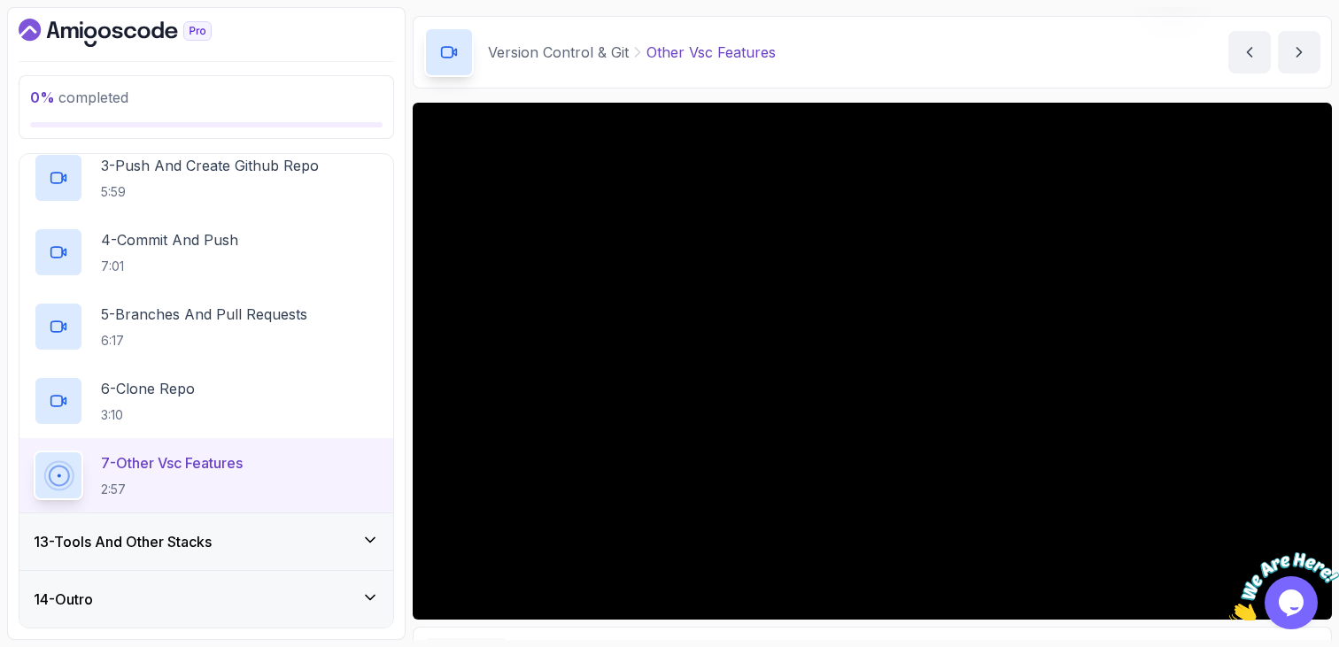
scroll to position [158, 0]
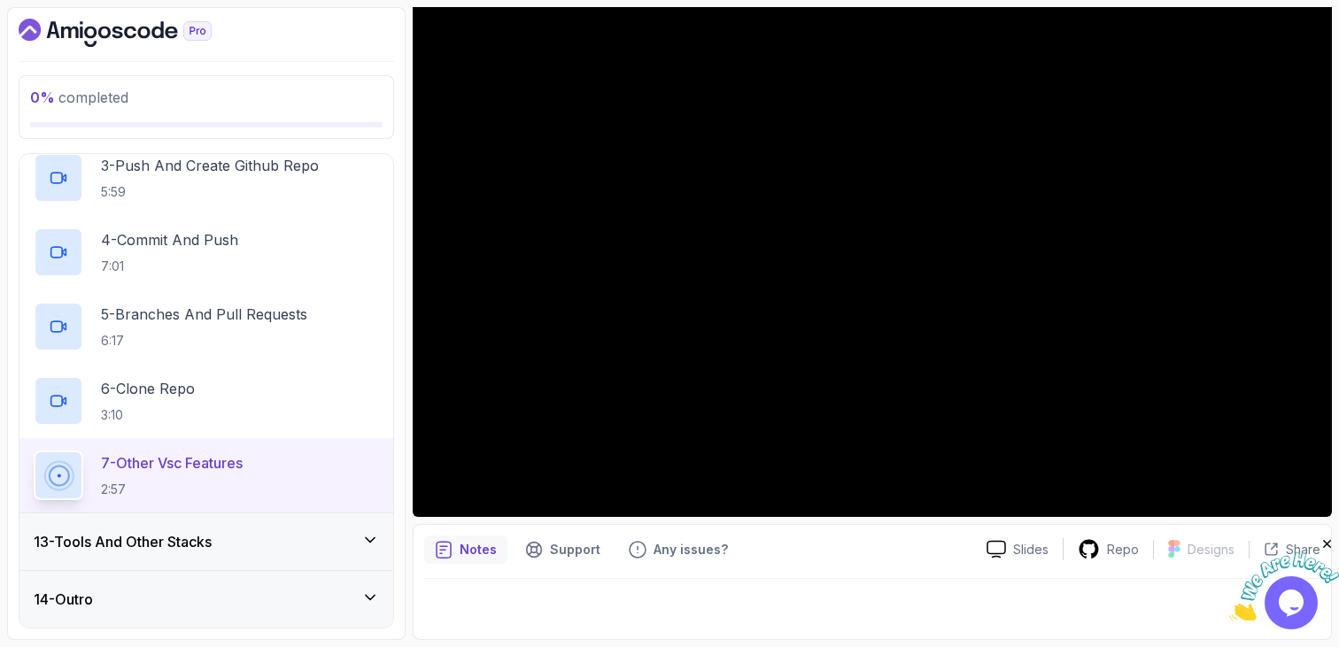
click at [205, 552] on h3 "13 - Tools And Other Stacks" at bounding box center [123, 541] width 178 height 21
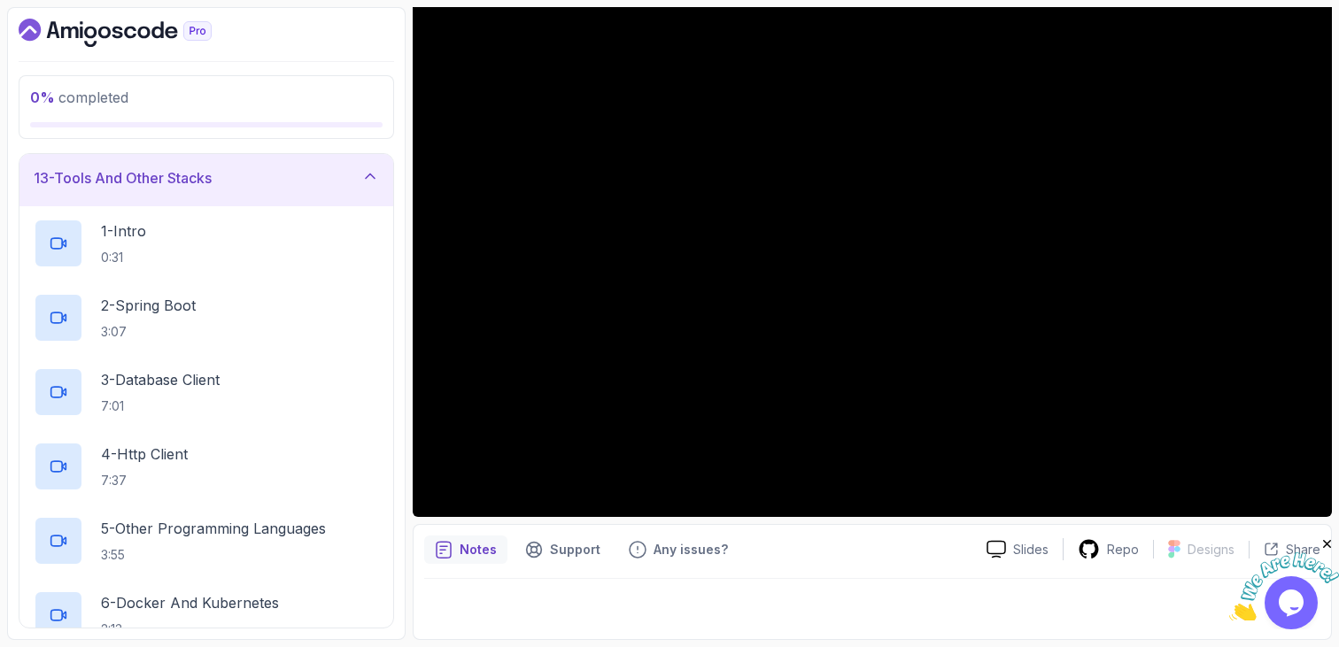
scroll to position [686, 0]
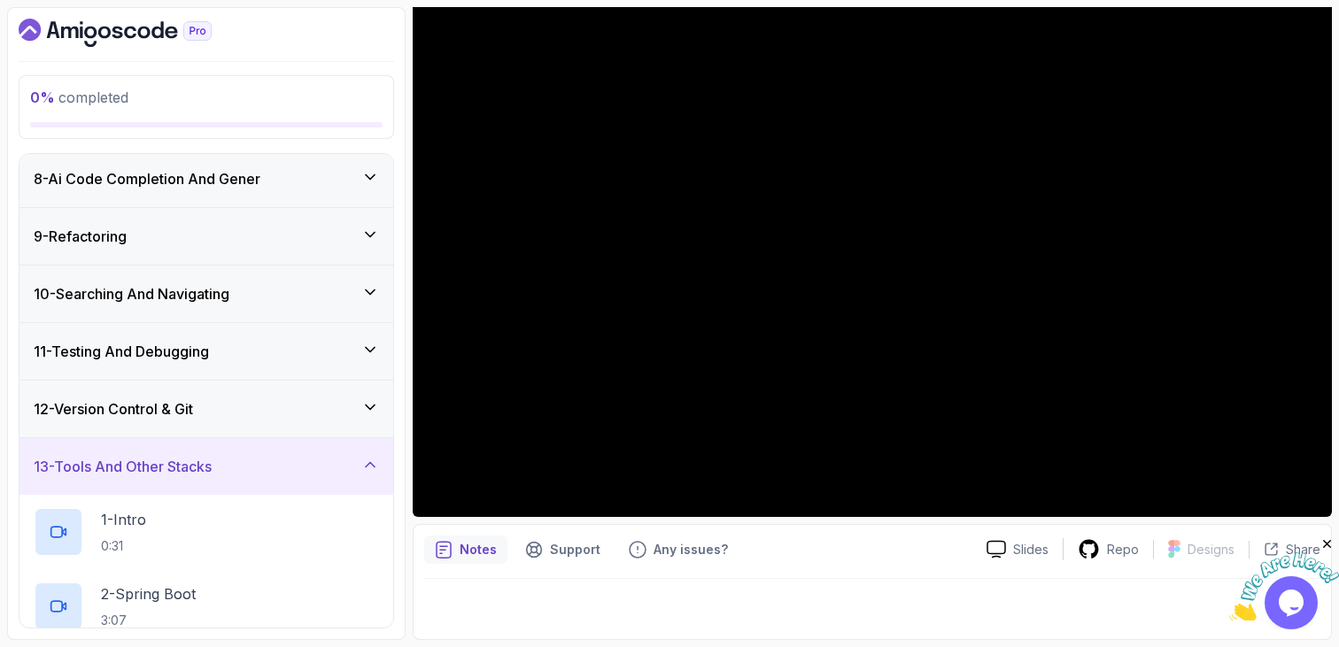
click at [287, 394] on div "12 - Version Control & Git" at bounding box center [206, 409] width 374 height 57
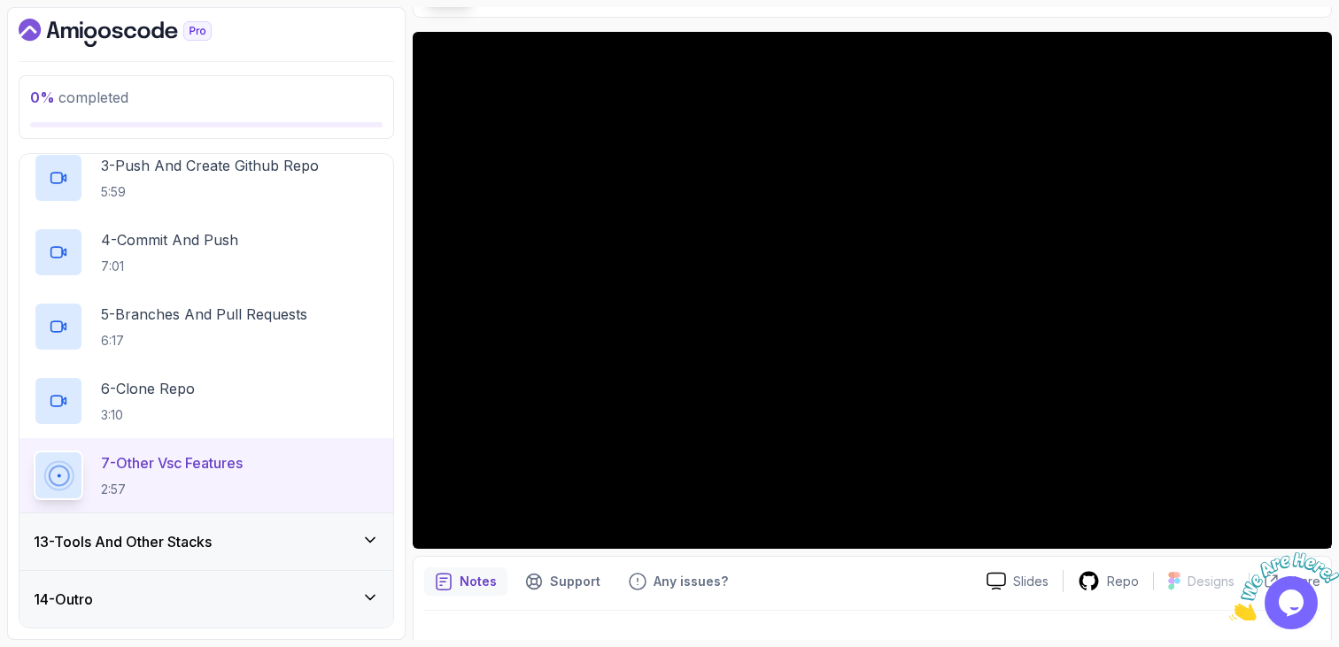
scroll to position [117, 0]
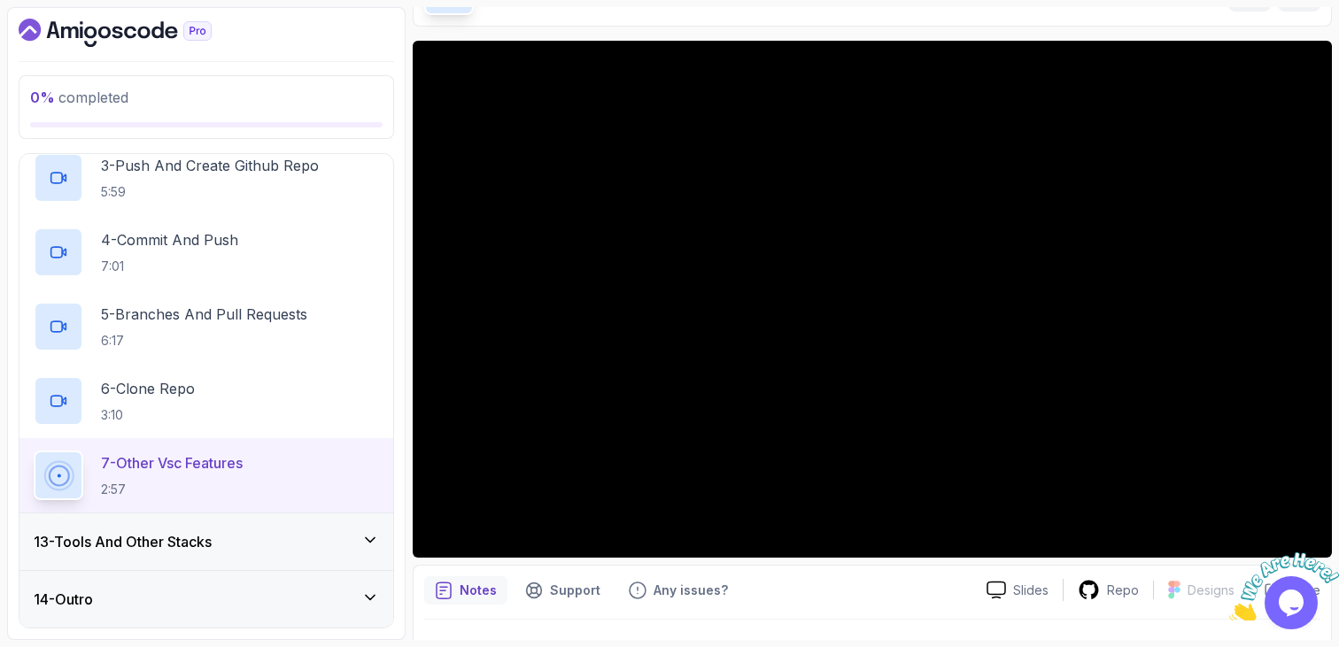
click at [141, 552] on h3 "13 - Tools And Other Stacks" at bounding box center [123, 541] width 178 height 21
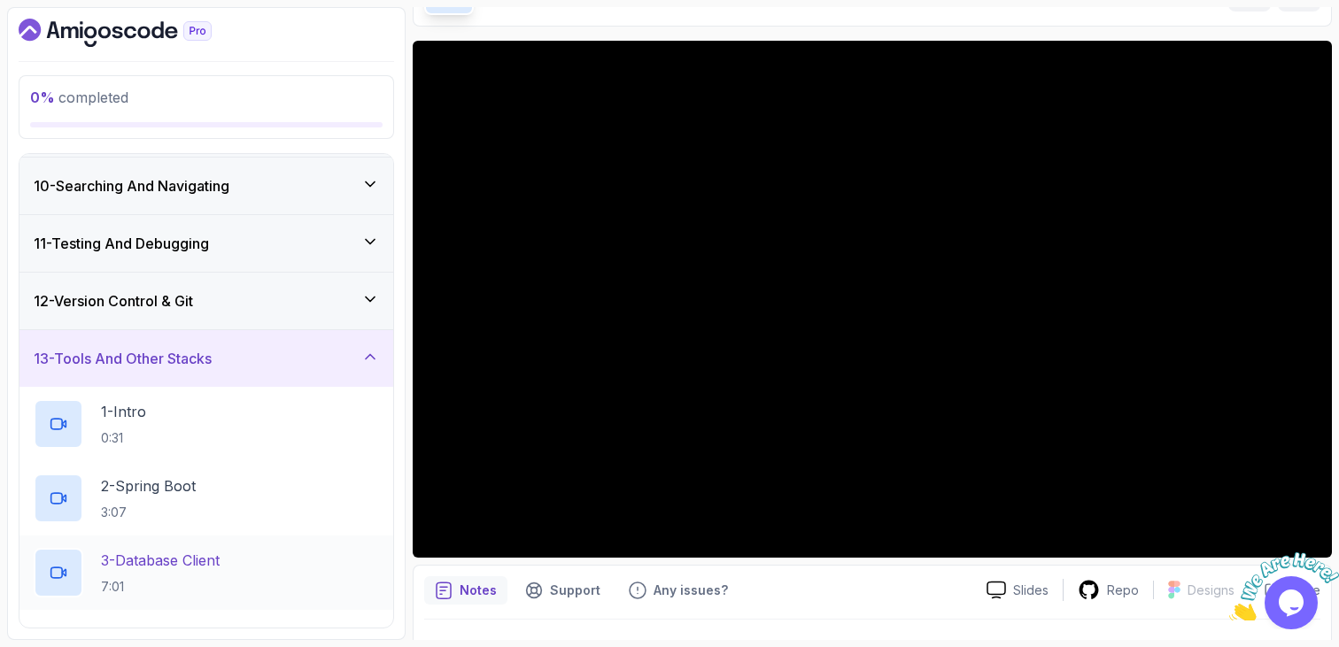
scroll to position [535, 0]
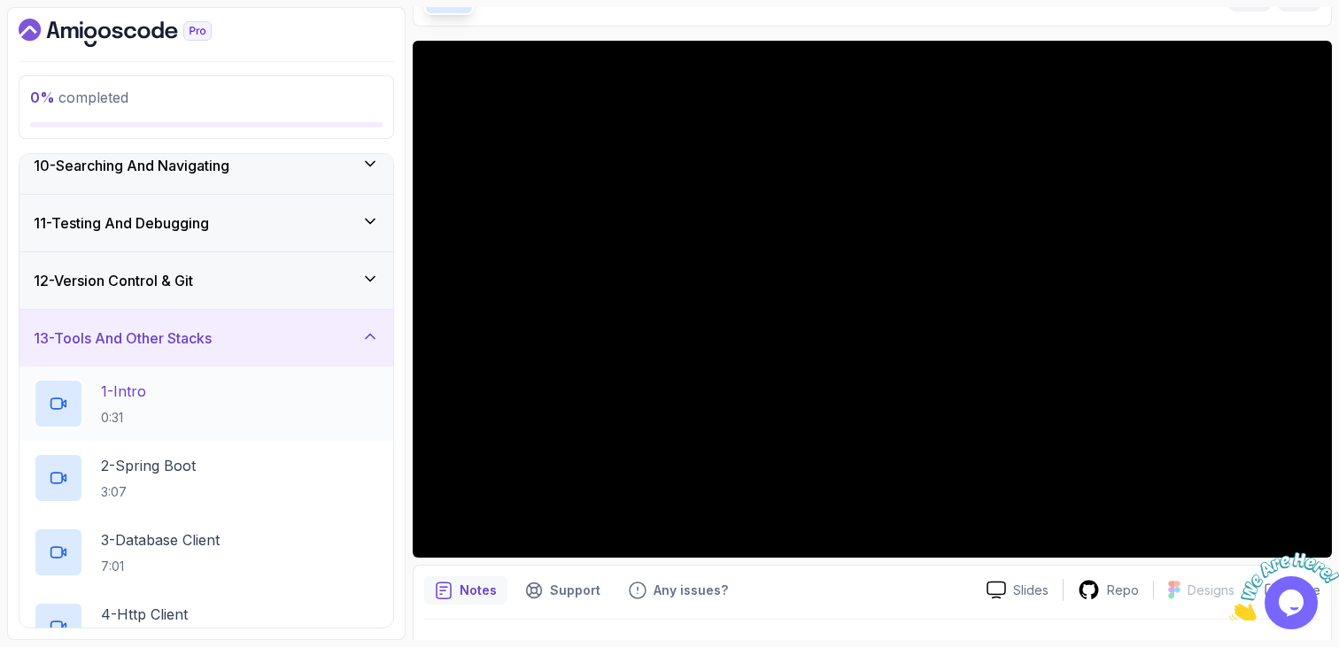
click at [179, 427] on div "1 - Intro 0:31" at bounding box center [206, 404] width 345 height 50
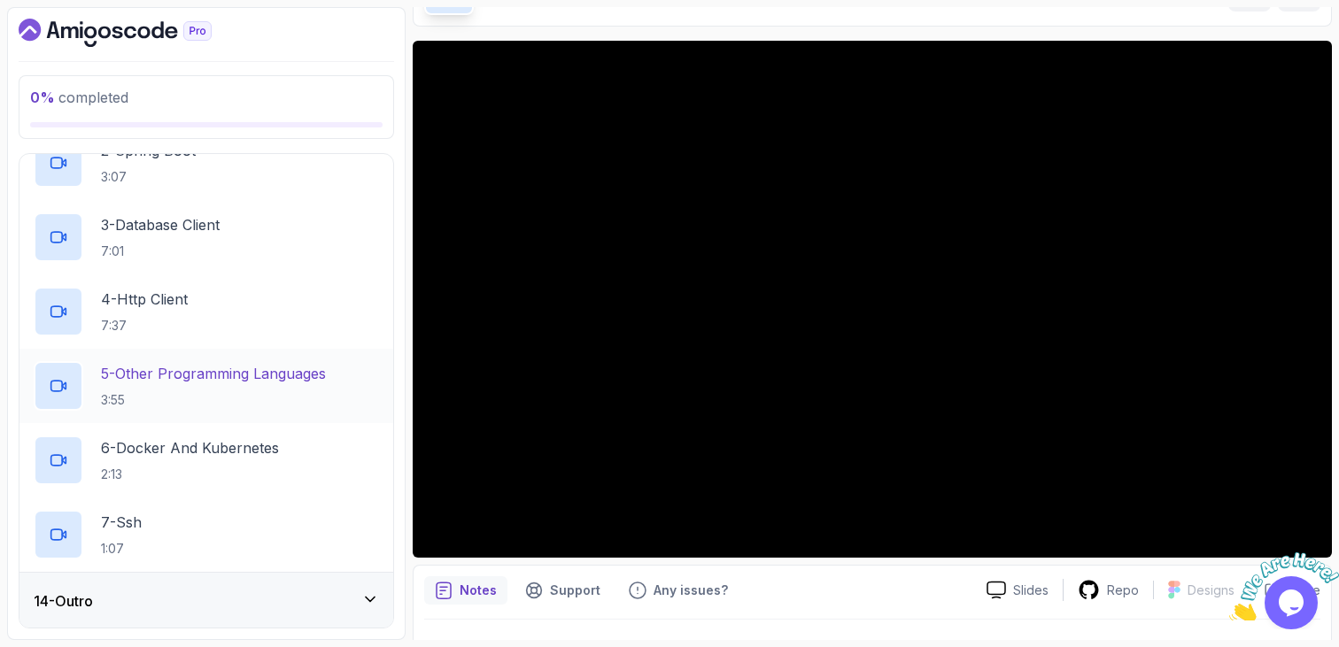
scroll to position [851, 0]
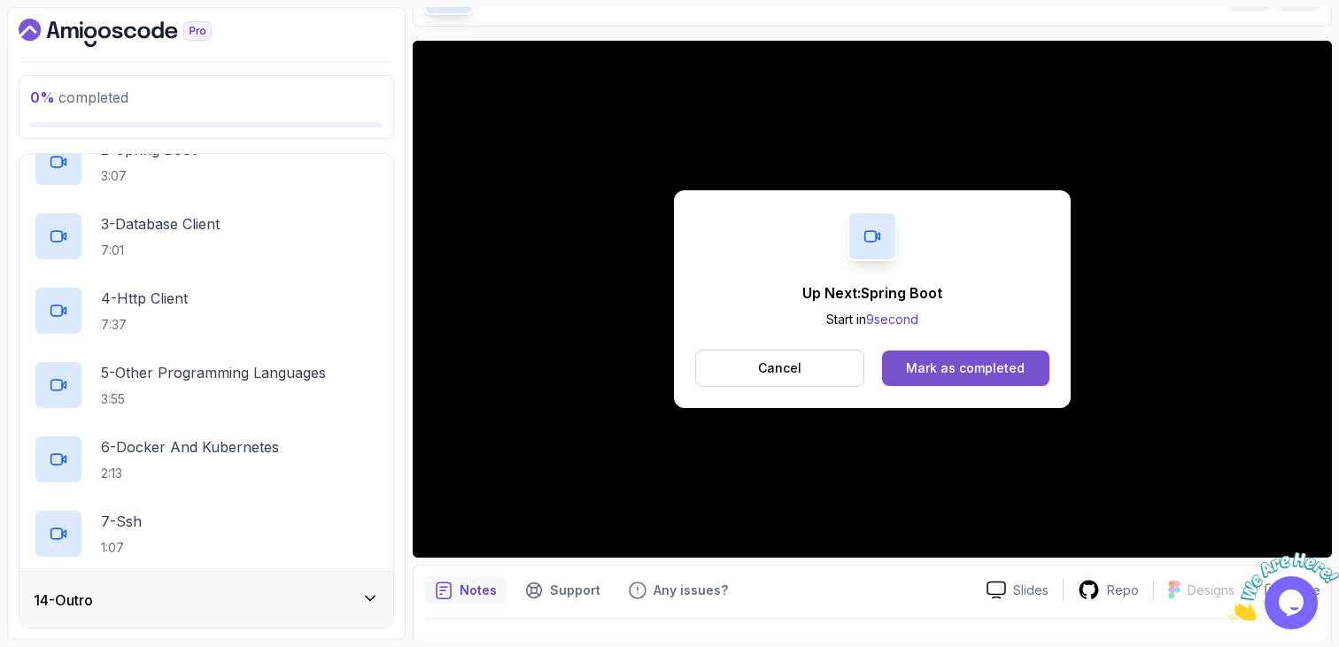
click at [905, 385] on button "Mark as completed" at bounding box center [965, 368] width 167 height 35
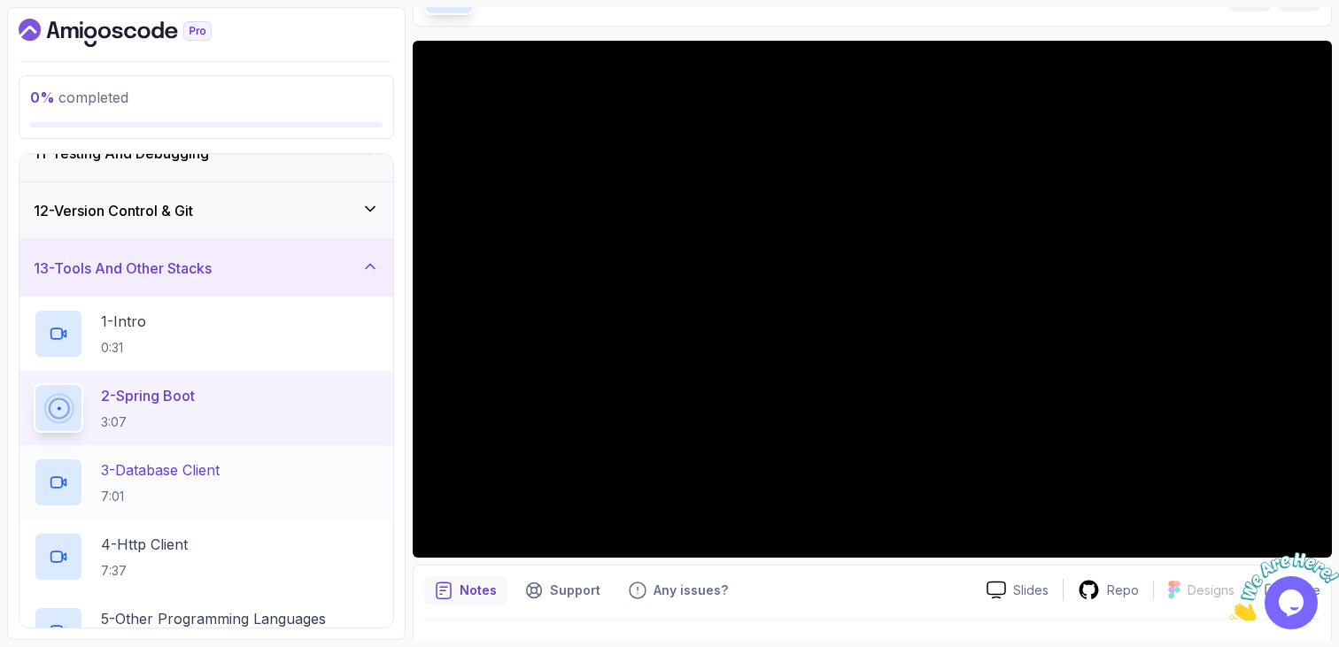
scroll to position [635, 0]
